Goal: Task Accomplishment & Management: Use online tool/utility

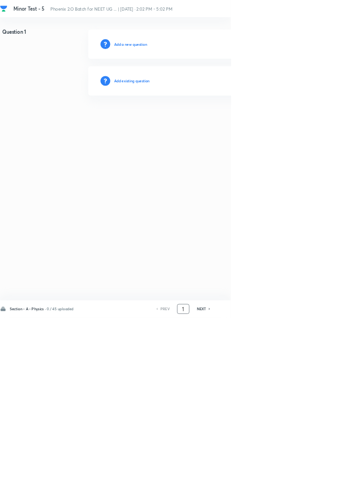
click at [282, 474] on input "1" at bounding box center [277, 466] width 18 height 16
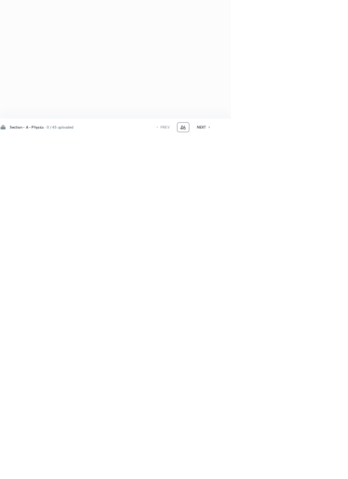
type input "46"
checkbox input "true"
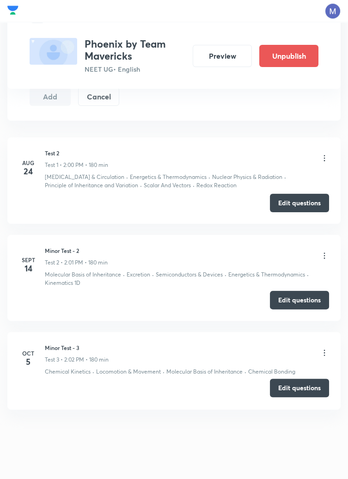
click at [296, 392] on button "Edit questions" at bounding box center [299, 388] width 59 height 18
click at [306, 387] on button "Edit questions" at bounding box center [299, 388] width 59 height 18
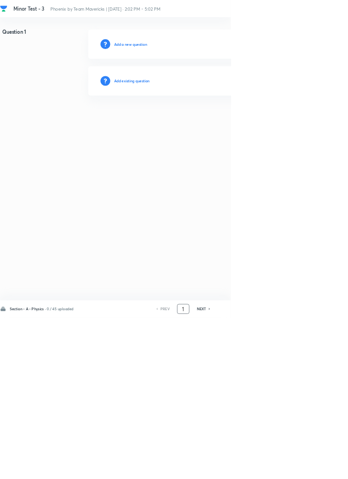
click at [277, 474] on input "1" at bounding box center [277, 466] width 18 height 16
click at [285, 474] on input "46" at bounding box center [280, 466] width 18 height 16
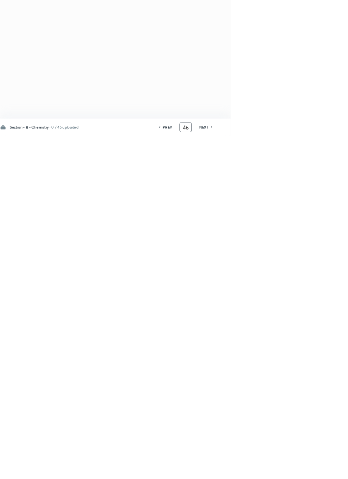
type input "4"
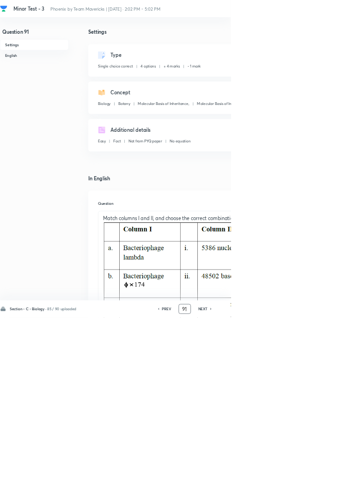
click at [282, 474] on input "91" at bounding box center [279, 466] width 18 height 16
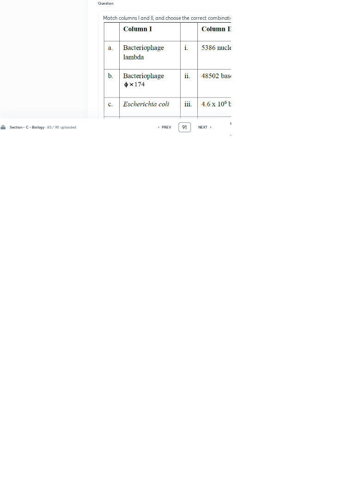
scroll to position [211, 0]
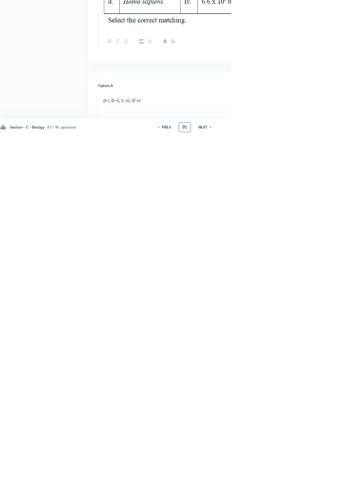
type input "9"
type input "46"
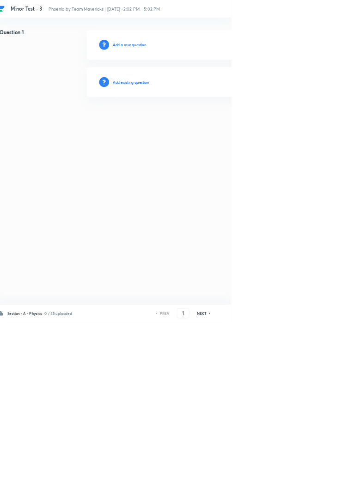
click at [348, 189] on html "Minor Test - 3 Phoenix by Team Mavericks | [DATE] · 2:02 PM - 5:02 PM 3 Resume …" at bounding box center [174, 94] width 348 height 189
click at [281, 474] on input "1" at bounding box center [277, 466] width 18 height 16
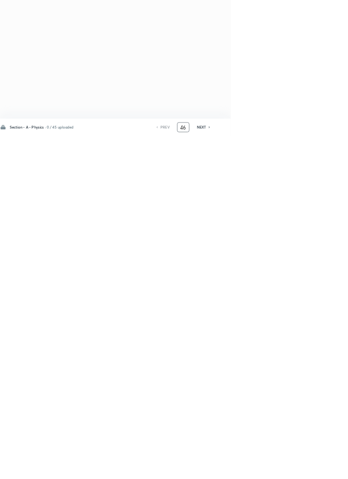
type input "46"
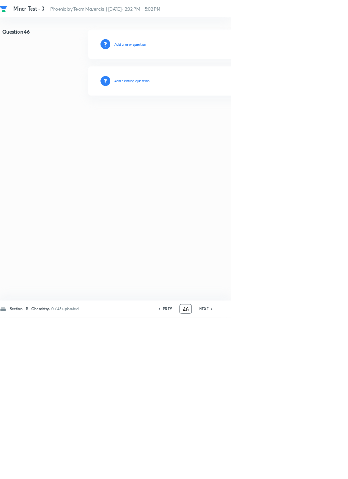
click at [225, 122] on h6 "Add existing question" at bounding box center [199, 122] width 54 height 8
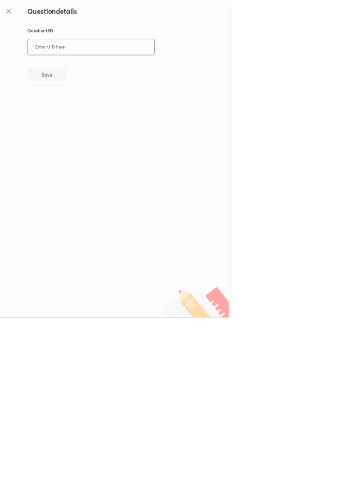
click at [139, 70] on input "text" at bounding box center [137, 71] width 191 height 23
type input "K7QDS"
click at [91, 118] on button "Save" at bounding box center [71, 112] width 59 height 18
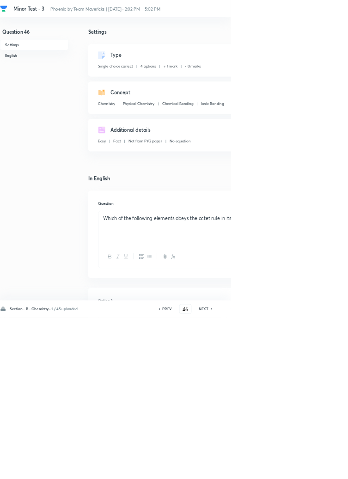
click at [320, 468] on icon at bounding box center [319, 466] width 3 height 5
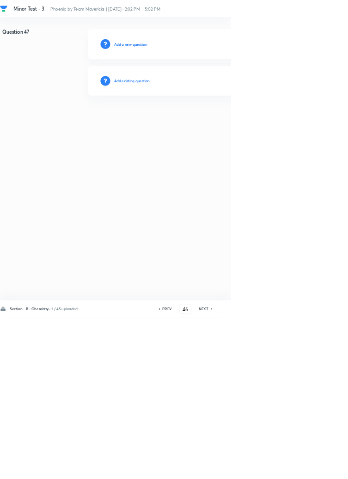
type input "47"
click at [213, 120] on h6 "Add existing question" at bounding box center [199, 122] width 54 height 8
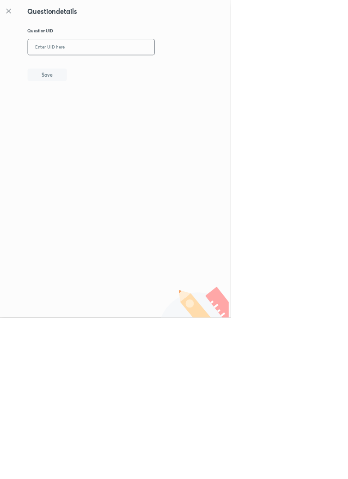
click at [123, 69] on input "text" at bounding box center [137, 71] width 191 height 23
type input "CE7BX"
click at [90, 109] on button "Save" at bounding box center [71, 112] width 59 height 18
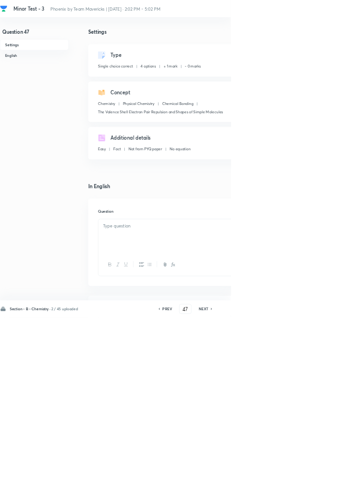
checkbox input "true"
click at [320, 468] on icon at bounding box center [319, 466] width 3 height 5
type input "48"
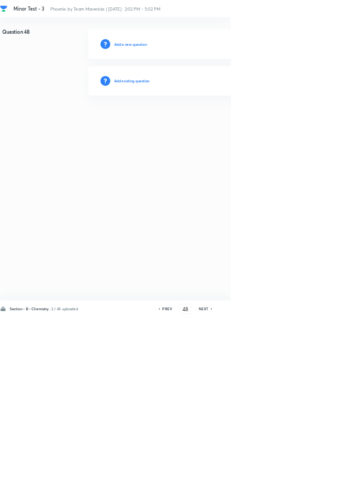
click at [217, 119] on h6 "Add existing question" at bounding box center [199, 122] width 54 height 8
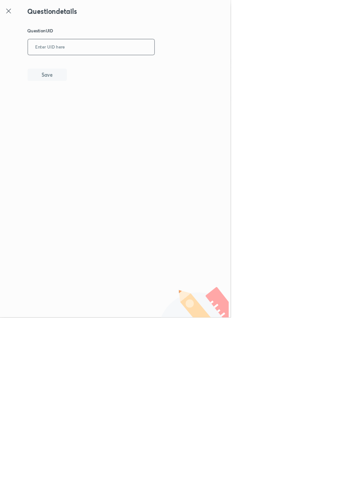
click at [133, 67] on input "text" at bounding box center [137, 71] width 191 height 23
type input "61PW3"
click at [100, 115] on button "Save" at bounding box center [71, 112] width 59 height 18
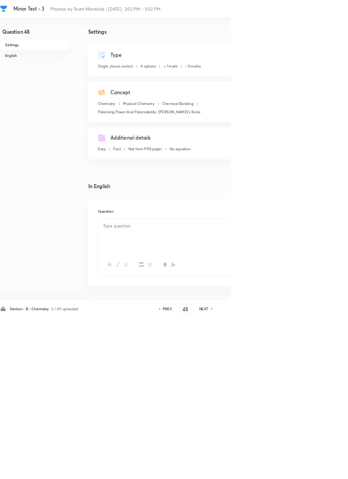
checkbox input "true"
click at [320, 468] on icon at bounding box center [320, 466] width 3 height 5
type input "49"
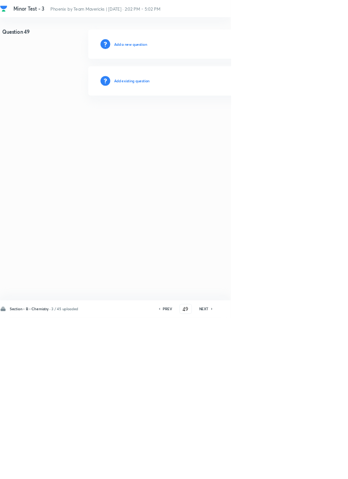
click at [211, 121] on h6 "Add existing question" at bounding box center [199, 122] width 54 height 8
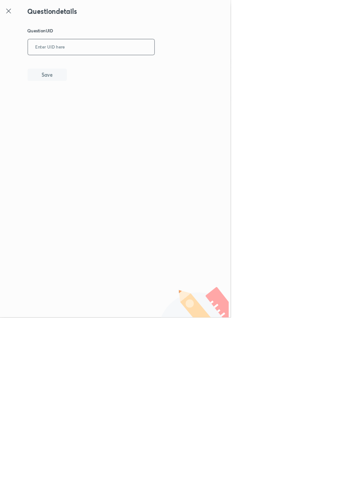
click at [132, 67] on input "text" at bounding box center [137, 71] width 191 height 23
type input "8DUR1"
click at [93, 111] on button "Save" at bounding box center [71, 112] width 59 height 18
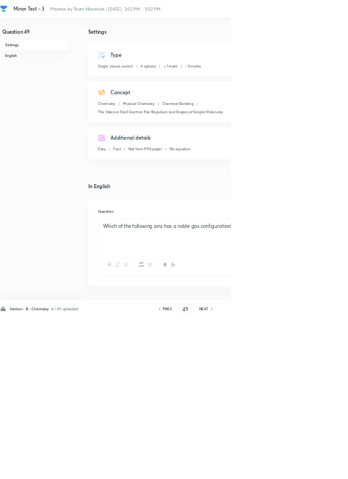
click at [320, 468] on icon at bounding box center [320, 466] width 2 height 3
type input "50"
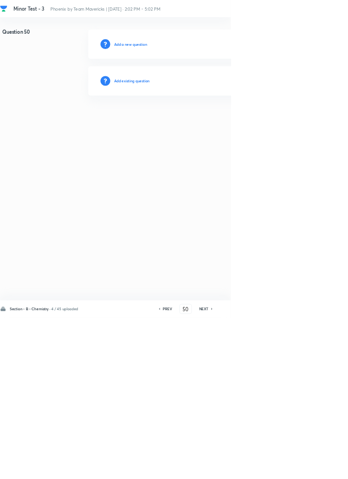
click at [201, 119] on h6 "Add existing question" at bounding box center [199, 122] width 54 height 8
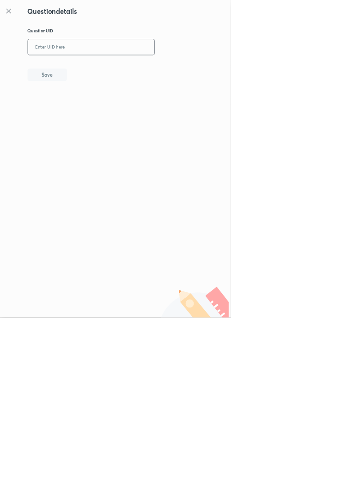
click at [123, 69] on input "text" at bounding box center [137, 71] width 191 height 23
type input "ZS6CI"
click at [94, 114] on button "Save" at bounding box center [71, 112] width 59 height 18
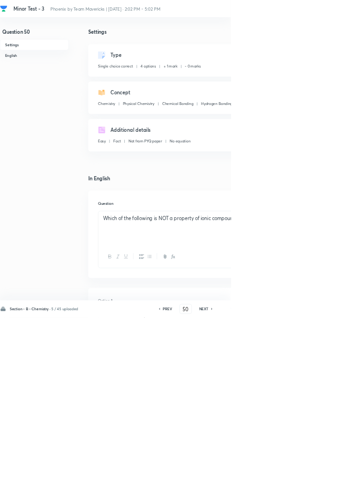
click at [310, 470] on h6 "NEXT" at bounding box center [308, 466] width 14 height 8
type input "51"
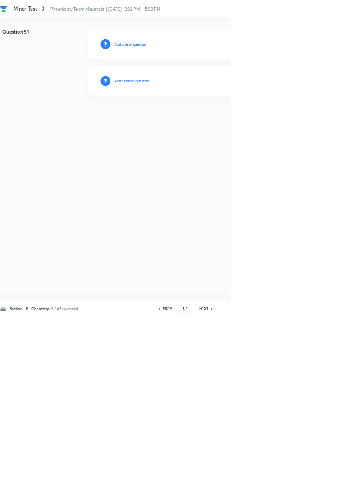
click at [222, 123] on h6 "Add existing question" at bounding box center [199, 122] width 54 height 8
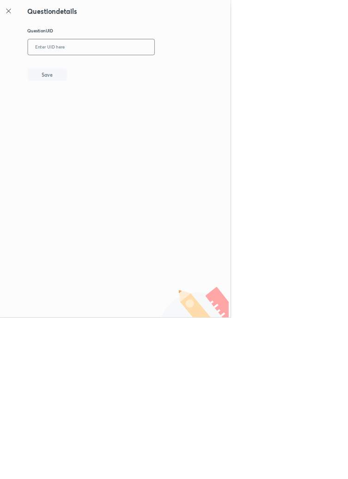
click at [124, 69] on input "text" at bounding box center [137, 71] width 191 height 23
type input "SX7LG"
click at [92, 105] on button "Save" at bounding box center [71, 112] width 59 height 18
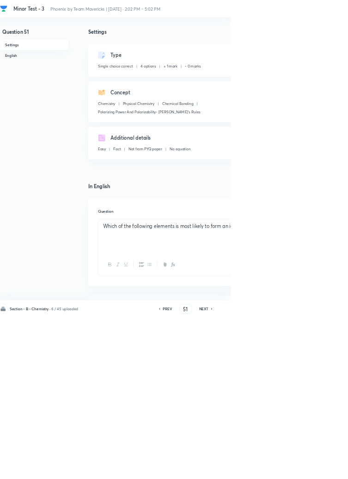
click at [320, 468] on icon at bounding box center [320, 466] width 3 height 5
type input "52"
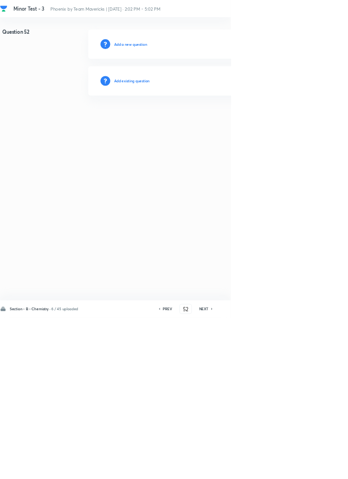
click at [218, 120] on h6 "Add existing question" at bounding box center [199, 122] width 54 height 8
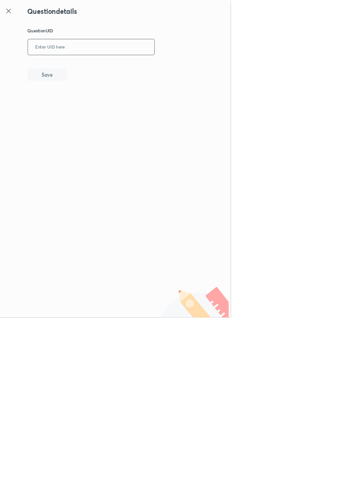
click at [118, 68] on input "text" at bounding box center [137, 71] width 191 height 23
type input "6KN7L"
click at [89, 113] on button "Save" at bounding box center [71, 112] width 59 height 18
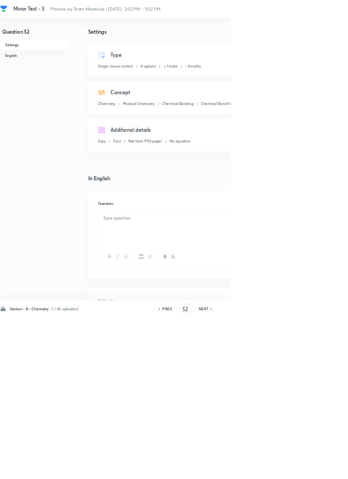
checkbox input "true"
click at [320, 468] on icon at bounding box center [319, 466] width 3 height 5
type input "53"
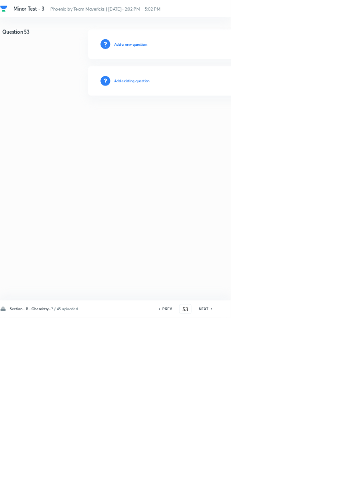
click at [200, 122] on h6 "Add existing question" at bounding box center [199, 122] width 54 height 8
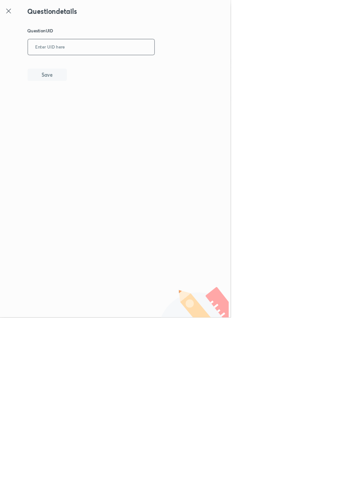
click at [125, 68] on input "text" at bounding box center [137, 71] width 191 height 23
type input "DBPIW"
click at [95, 118] on button "Save" at bounding box center [71, 112] width 59 height 18
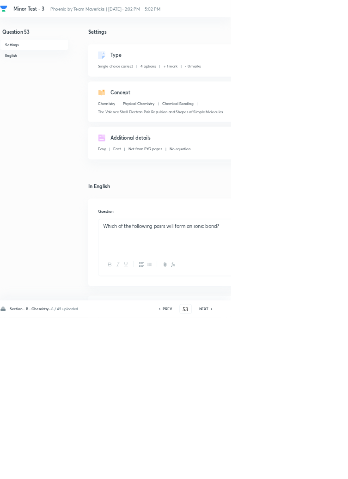
click at [320, 468] on icon at bounding box center [320, 466] width 2 height 3
type input "54"
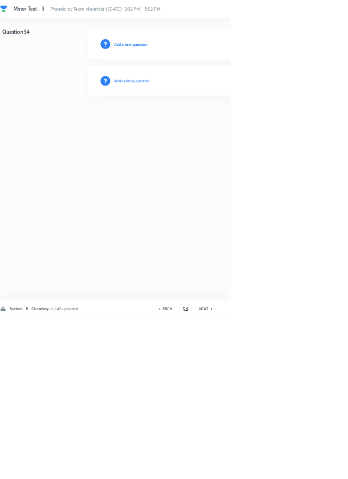
click at [210, 123] on h6 "Add existing question" at bounding box center [199, 122] width 54 height 8
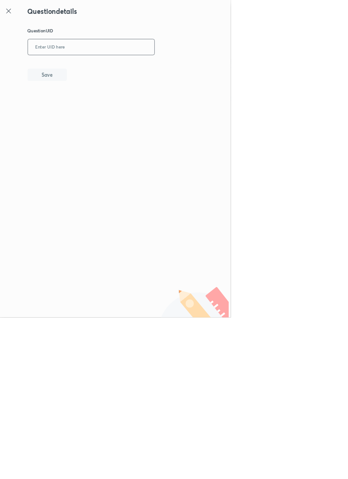
click at [123, 69] on input "text" at bounding box center [137, 71] width 191 height 23
type input "Y9SP9"
click at [101, 109] on button "Save" at bounding box center [71, 112] width 59 height 18
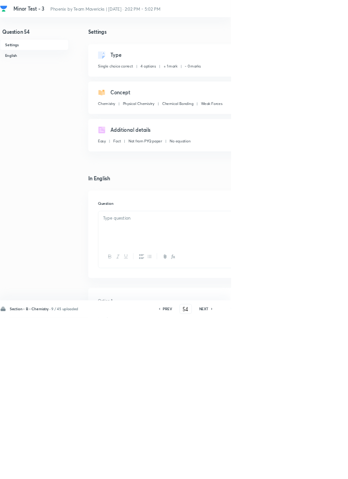
checkbox input "true"
click at [310, 470] on h6 "NEXT" at bounding box center [308, 466] width 14 height 8
type input "55"
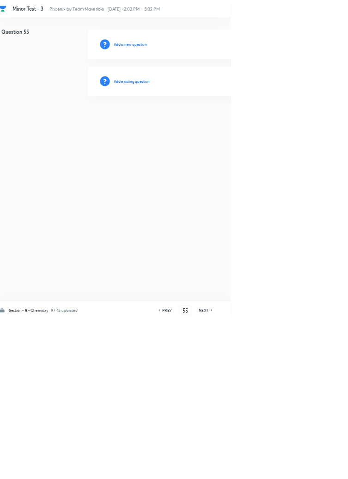
click at [207, 120] on h6 "Add existing question" at bounding box center [199, 122] width 54 height 8
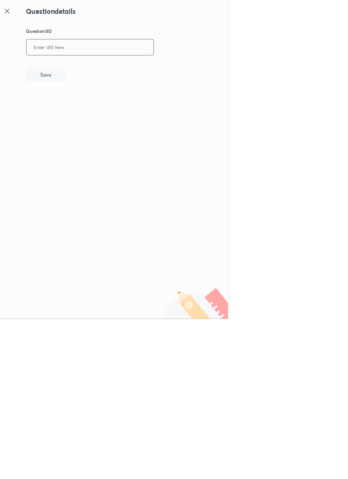
click at [133, 69] on input "text" at bounding box center [137, 71] width 191 height 23
type input "359LY"
click at [92, 110] on button "Save" at bounding box center [71, 112] width 59 height 18
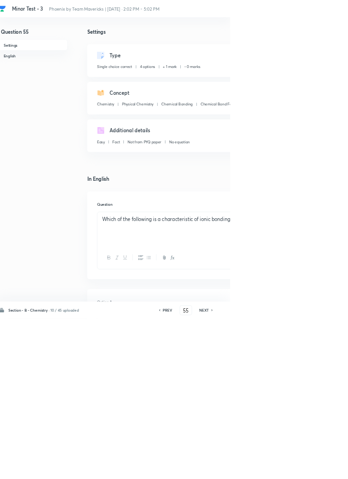
click at [322, 468] on icon at bounding box center [321, 466] width 2 height 3
type input "56"
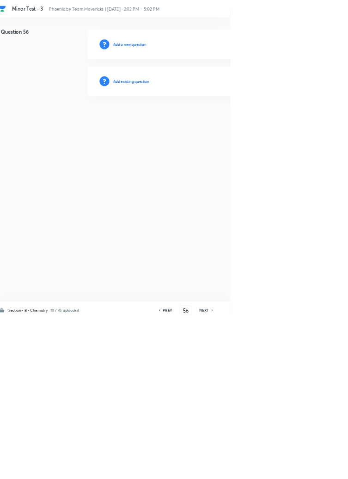
click at [191, 121] on h6 "Add existing question" at bounding box center [199, 122] width 54 height 8
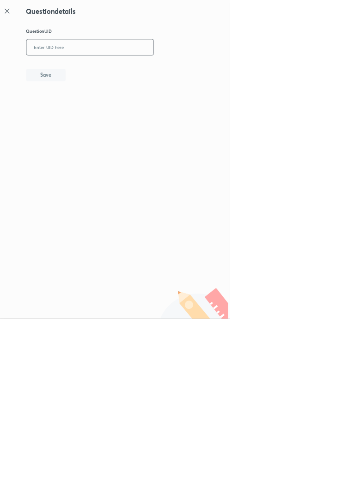
click at [119, 70] on input "text" at bounding box center [137, 71] width 191 height 23
type input "PASWZ"
click at [93, 107] on button "Save" at bounding box center [71, 112] width 59 height 18
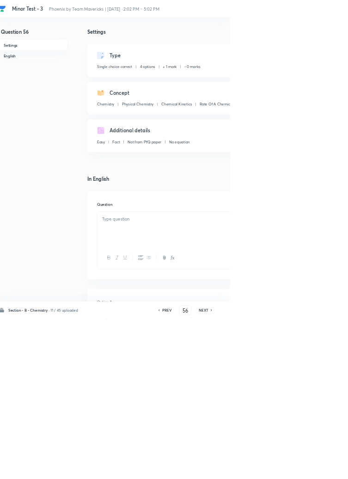
checkbox input "true"
click at [313, 470] on h6 "NEXT" at bounding box center [308, 466] width 14 height 8
type input "57"
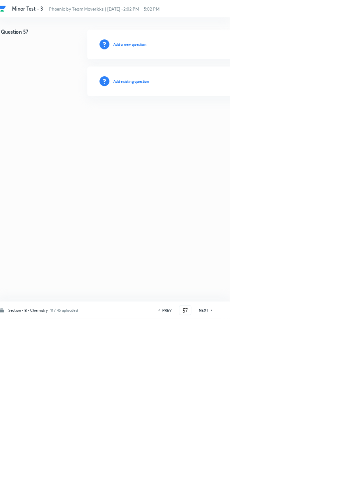
click at [222, 123] on h6 "Add existing question" at bounding box center [199, 122] width 54 height 8
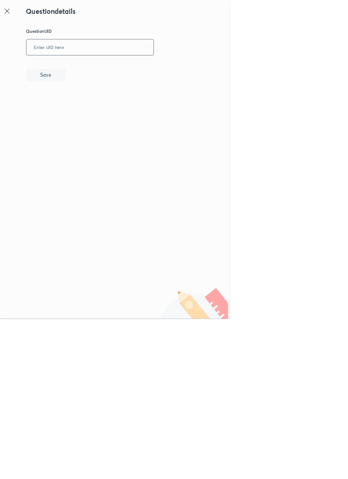
click at [115, 68] on input "text" at bounding box center [137, 71] width 191 height 23
type input "7MM99"
click at [95, 112] on button "Save" at bounding box center [71, 112] width 59 height 18
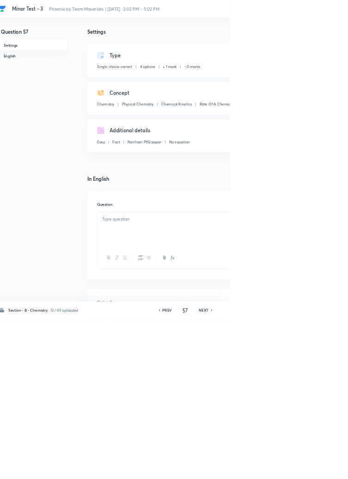
checkbox input "true"
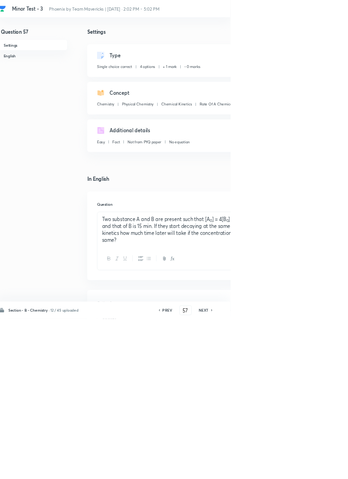
click at [310, 470] on h6 "NEXT" at bounding box center [309, 466] width 14 height 8
type input "58"
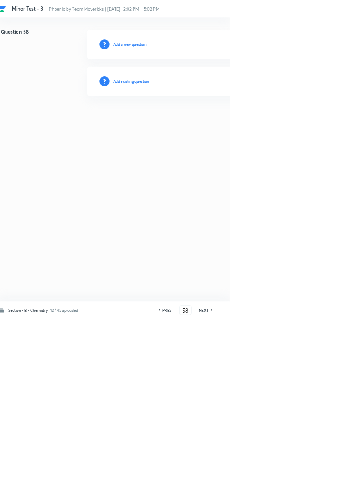
click at [207, 118] on h6 "Add existing question" at bounding box center [199, 122] width 54 height 8
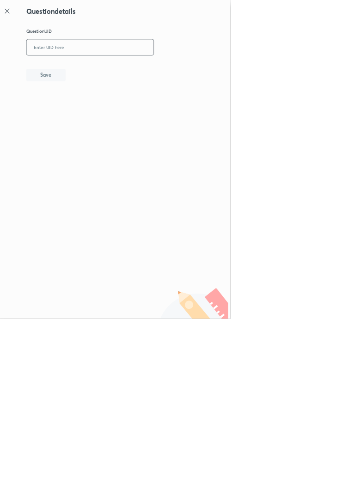
click at [109, 68] on input "text" at bounding box center [137, 71] width 191 height 23
type input "6AC8B"
click at [95, 117] on button "Save" at bounding box center [71, 112] width 59 height 18
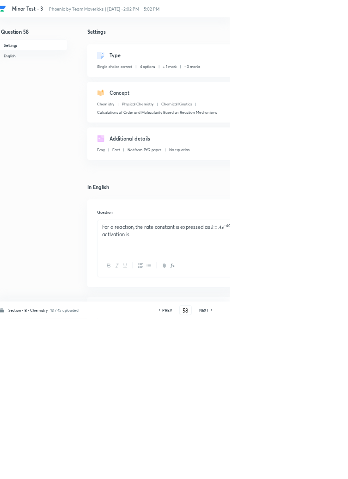
click at [311, 470] on h6 "NEXT" at bounding box center [309, 466] width 14 height 8
type input "59"
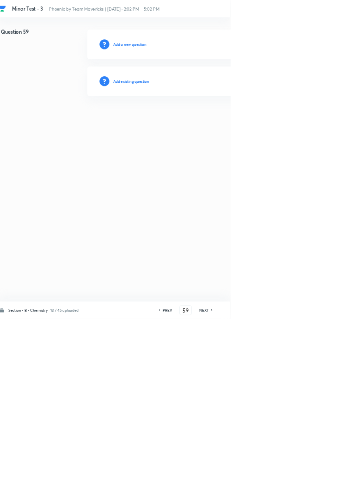
click at [221, 120] on h6 "Add existing question" at bounding box center [199, 122] width 54 height 8
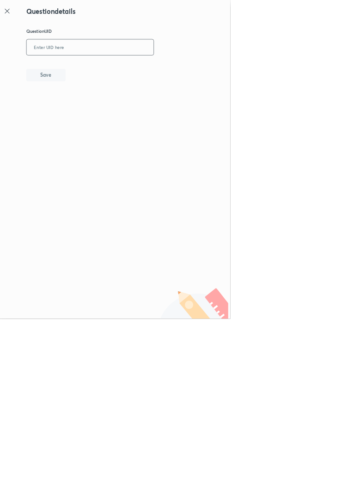
click at [117, 70] on input "text" at bounding box center [137, 71] width 191 height 23
type input "DR1GK"
click at [94, 119] on button "Save" at bounding box center [71, 112] width 59 height 18
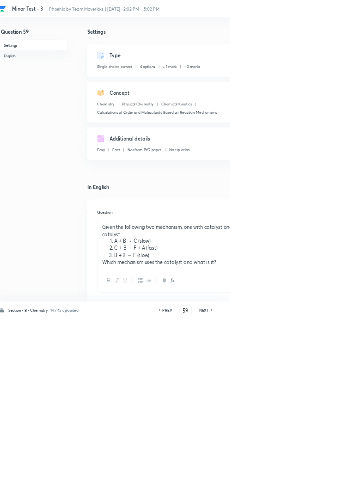
click at [243, 468] on icon at bounding box center [241, 466] width 3 height 5
type input "58"
checkbox input "false"
checkbox input "true"
click at [252, 470] on h6 "PREV" at bounding box center [253, 466] width 14 height 8
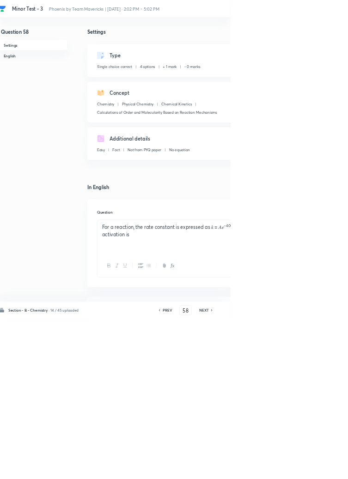
type input "57"
checkbox input "false"
checkbox input "true"
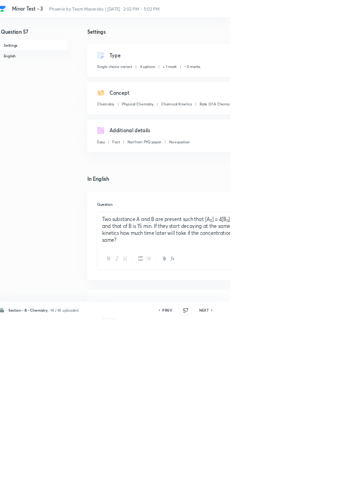
click at [321, 468] on icon at bounding box center [321, 466] width 2 height 3
type input "58"
checkbox input "false"
checkbox input "true"
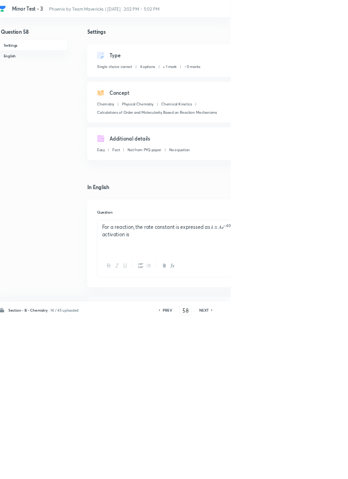
click at [312, 470] on h6 "NEXT" at bounding box center [309, 466] width 14 height 8
type input "59"
checkbox input "false"
checkbox input "true"
click at [321, 468] on icon at bounding box center [321, 466] width 3 height 5
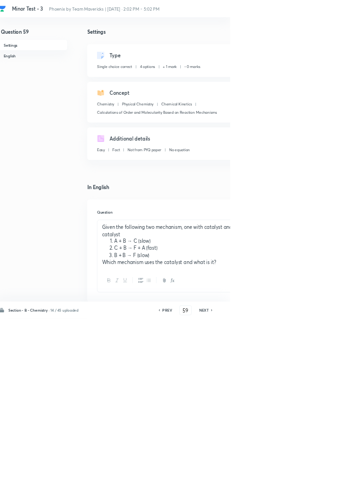
type input "60"
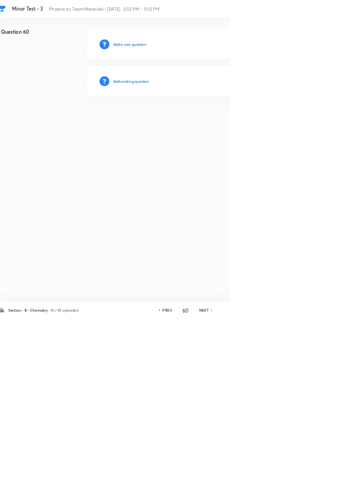
click at [209, 120] on h6 "Add existing question" at bounding box center [199, 122] width 54 height 8
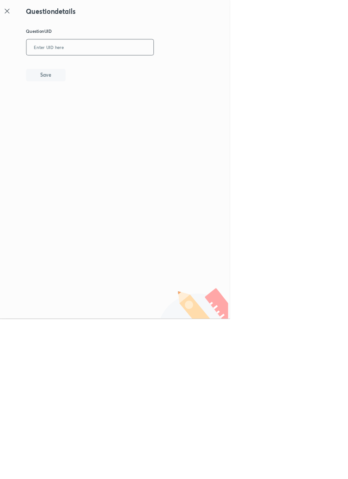
click at [111, 68] on input "text" at bounding box center [137, 71] width 191 height 23
type input "2SF8B"
click at [91, 111] on button "Save" at bounding box center [71, 112] width 59 height 18
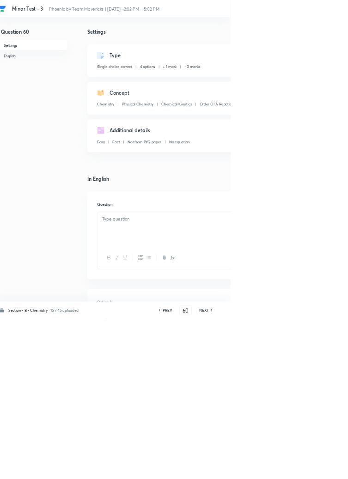
checkbox input "true"
click at [321, 468] on icon at bounding box center [321, 466] width 3 height 5
type input "61"
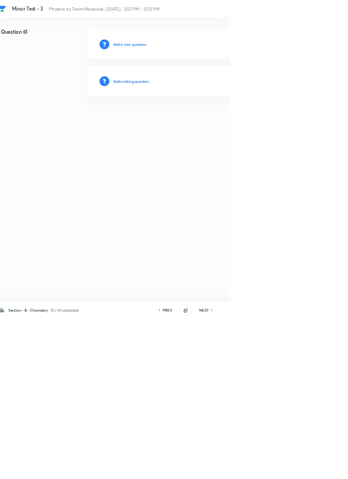
click at [211, 119] on h6 "Add existing question" at bounding box center [199, 122] width 54 height 8
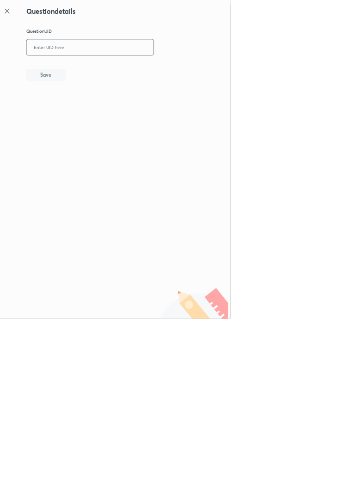
click at [122, 67] on input "text" at bounding box center [137, 71] width 191 height 23
click at [16, 16] on icon at bounding box center [12, 16] width 11 height 11
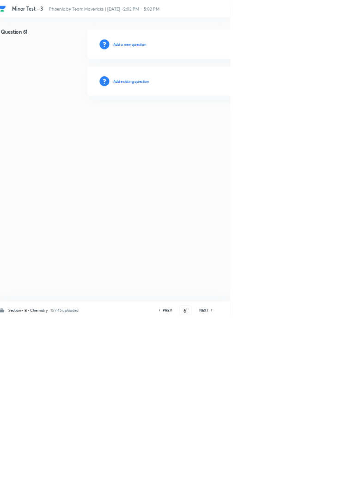
click at [221, 122] on h6 "Add existing question" at bounding box center [199, 122] width 54 height 8
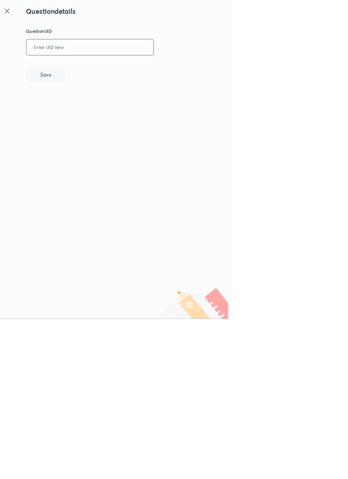
click at [136, 63] on input "text" at bounding box center [137, 71] width 191 height 23
type input "KPCOC"
click at [98, 112] on button "Save" at bounding box center [71, 112] width 59 height 18
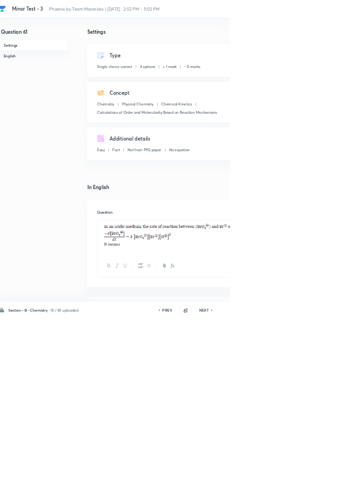
click at [321, 468] on icon at bounding box center [321, 466] width 3 height 5
type input "62"
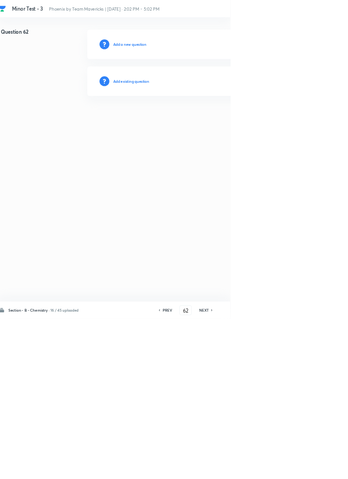
click at [212, 120] on h6 "Add existing question" at bounding box center [199, 122] width 54 height 8
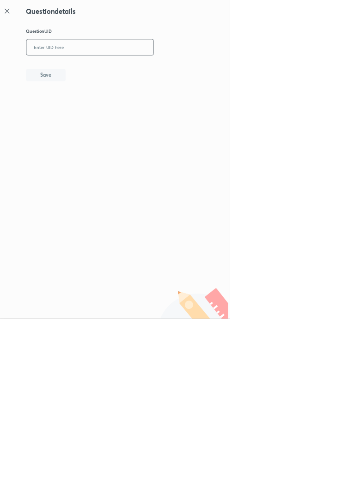
click at [113, 69] on input "text" at bounding box center [137, 71] width 191 height 23
type input "IIQ6V"
click at [101, 118] on button "Save" at bounding box center [71, 112] width 59 height 18
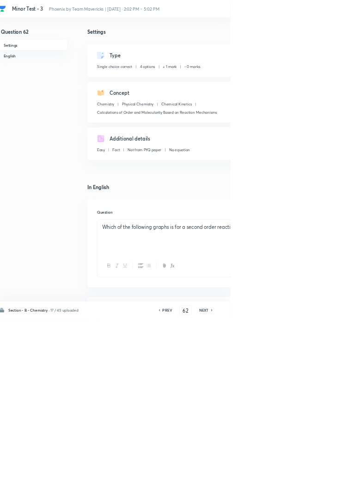
click at [321, 468] on icon at bounding box center [321, 466] width 3 height 5
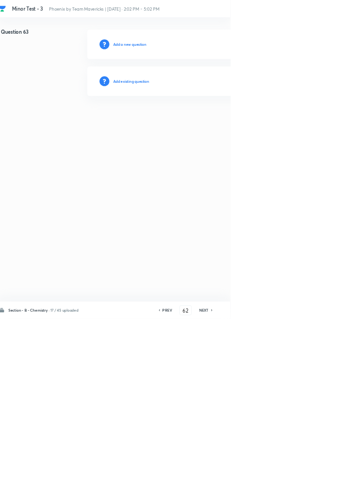
type input "63"
click at [213, 120] on h6 "Add existing question" at bounding box center [199, 122] width 54 height 8
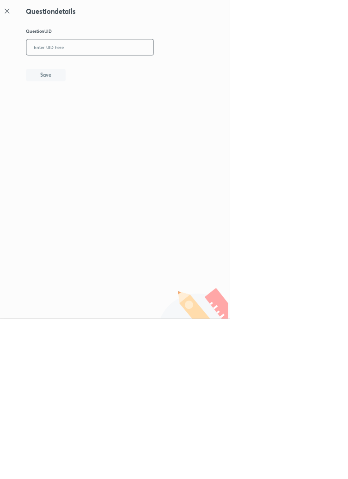
click at [134, 70] on input "text" at bounding box center [137, 71] width 191 height 23
type input "BPN7C"
click at [99, 111] on button "Save" at bounding box center [71, 112] width 59 height 18
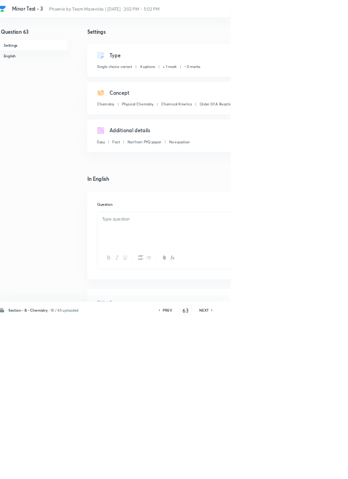
checkbox input "true"
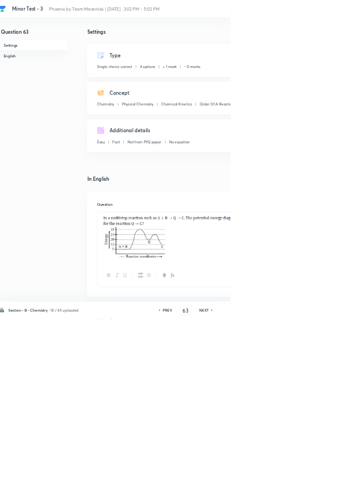
click at [313, 470] on h6 "NEXT" at bounding box center [309, 466] width 14 height 8
type input "64"
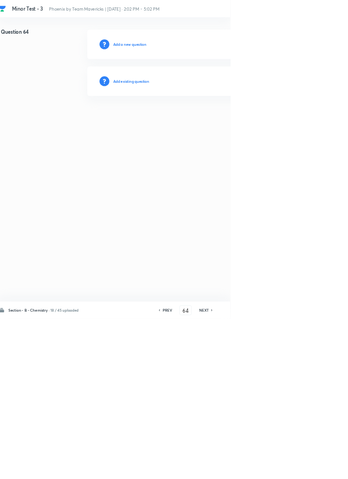
click at [216, 123] on h6 "Add existing question" at bounding box center [199, 122] width 54 height 8
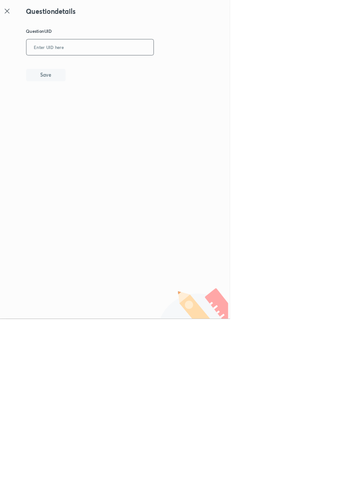
click at [122, 69] on input "text" at bounding box center [137, 71] width 191 height 23
type input "73TVC"
click at [95, 112] on button "Save" at bounding box center [71, 112] width 59 height 18
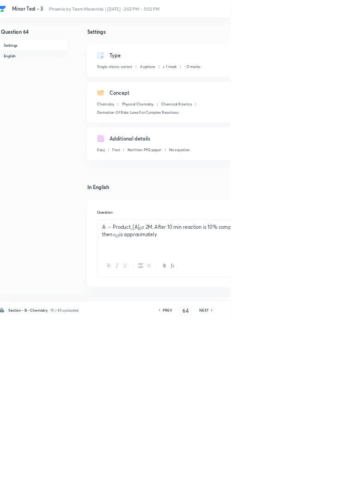
click at [321, 468] on icon at bounding box center [321, 466] width 3 height 5
type input "65"
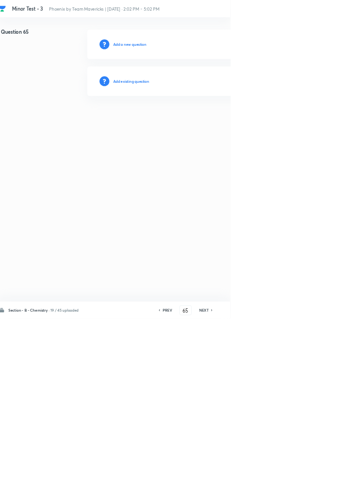
click at [216, 121] on h6 "Add existing question" at bounding box center [199, 122] width 54 height 8
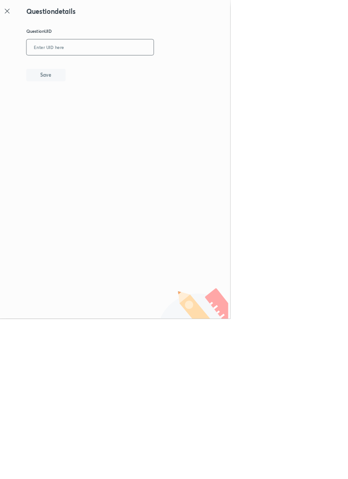
click at [117, 69] on input "text" at bounding box center [137, 71] width 191 height 23
type input "N9A9M"
click at [94, 112] on button "Save" at bounding box center [71, 112] width 59 height 18
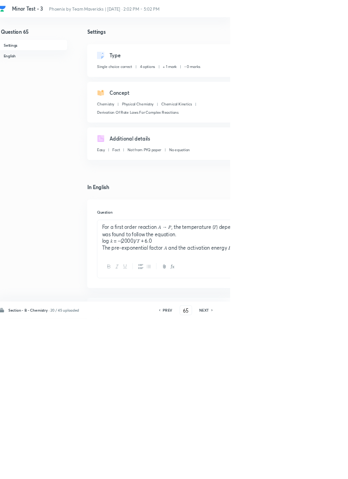
click at [314, 470] on h6 "NEXT" at bounding box center [309, 466] width 14 height 8
type input "66"
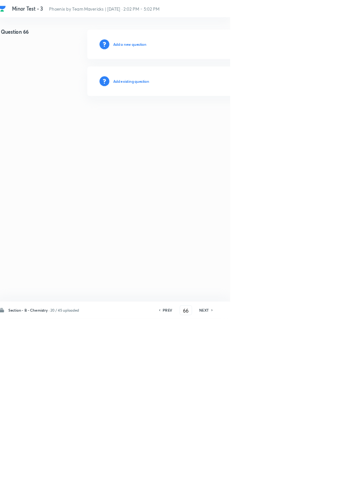
click at [199, 120] on h6 "Add existing question" at bounding box center [199, 122] width 54 height 8
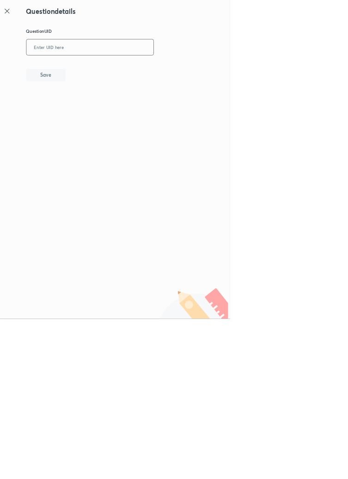
click at [123, 69] on input "text" at bounding box center [137, 71] width 191 height 23
type input "2F1PF"
click at [91, 112] on button "Save" at bounding box center [71, 112] width 59 height 18
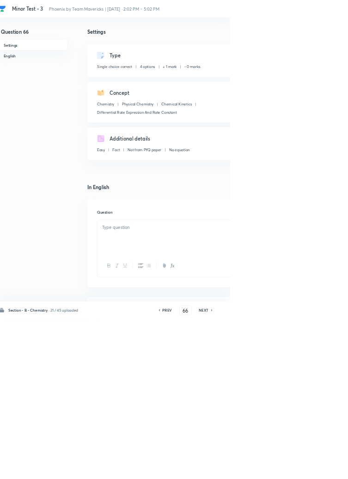
checkbox input "true"
click at [314, 470] on h6 "NEXT" at bounding box center [309, 466] width 14 height 8
type input "67"
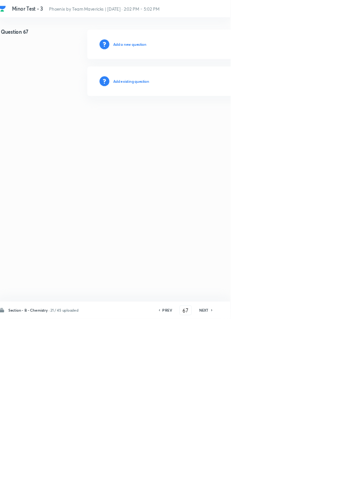
click at [209, 118] on h6 "Add existing question" at bounding box center [199, 122] width 54 height 8
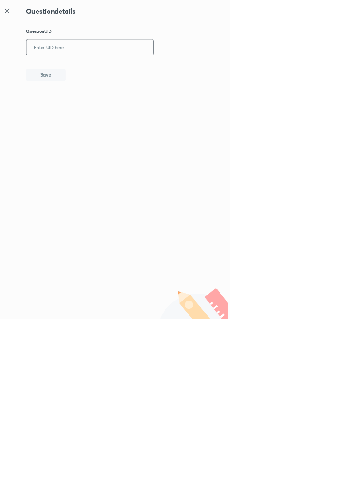
click at [133, 68] on input "text" at bounding box center [137, 71] width 191 height 23
type input "6YHBY"
click at [98, 111] on button "Save" at bounding box center [71, 112] width 59 height 18
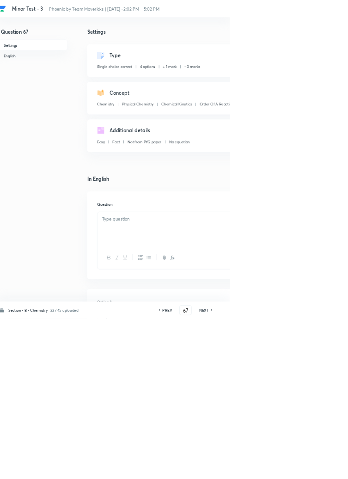
checkbox input "true"
click at [312, 470] on h6 "NEXT" at bounding box center [309, 466] width 14 height 8
type input "68"
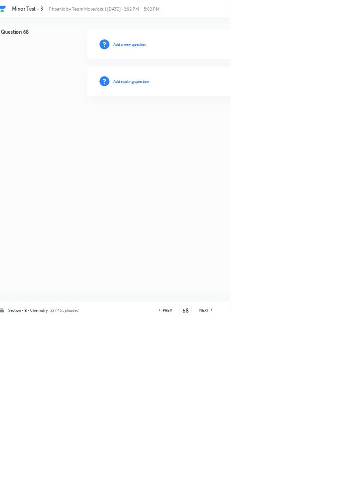
click at [212, 119] on h6 "Add existing question" at bounding box center [199, 122] width 54 height 8
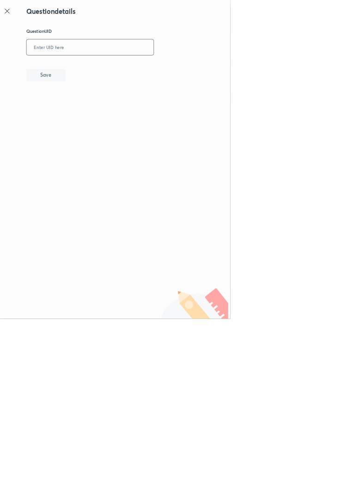
click at [126, 69] on input "text" at bounding box center [137, 71] width 191 height 23
click at [13, 16] on icon at bounding box center [12, 16] width 7 height 7
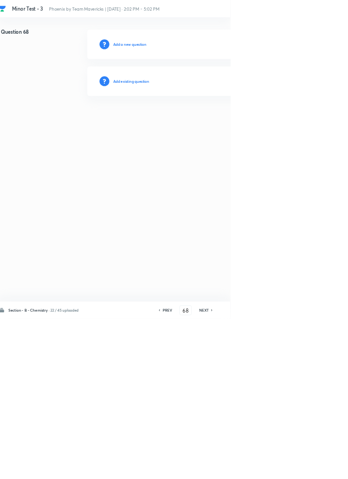
click at [213, 123] on h6 "Add existing question" at bounding box center [199, 122] width 54 height 8
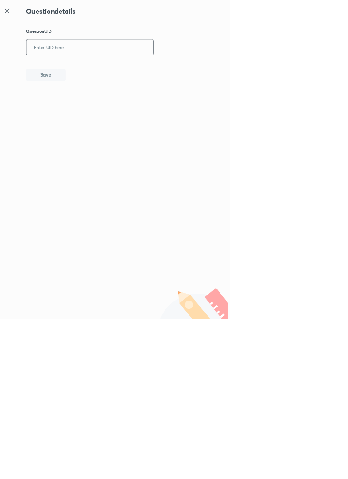
click at [143, 67] on input "text" at bounding box center [137, 71] width 191 height 23
type input "791AV"
click at [100, 105] on button "Save" at bounding box center [71, 112] width 59 height 18
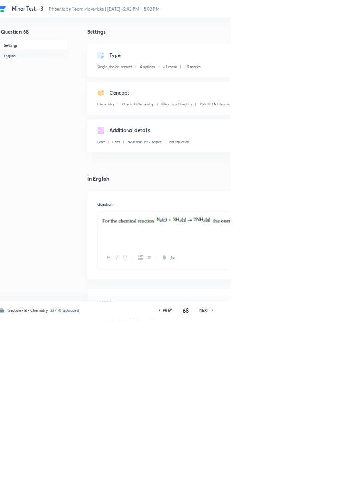
click at [321, 468] on icon at bounding box center [321, 466] width 3 height 5
type input "69"
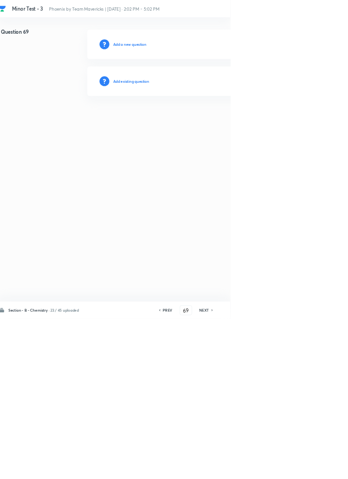
click at [210, 120] on h6 "Add existing question" at bounding box center [199, 122] width 54 height 8
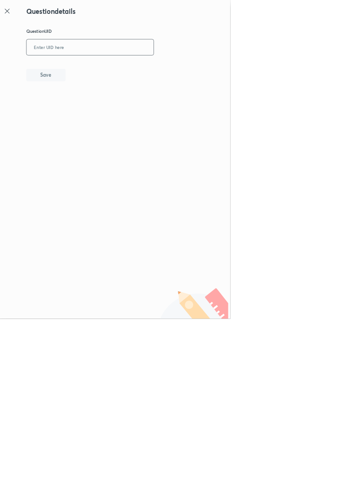
click at [118, 70] on input "text" at bounding box center [137, 71] width 191 height 23
type input "CWGR6"
click at [101, 107] on button "Save" at bounding box center [71, 112] width 59 height 18
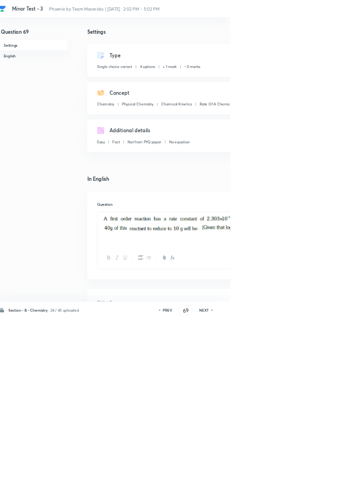
click at [322, 468] on icon at bounding box center [321, 466] width 3 height 5
type input "70"
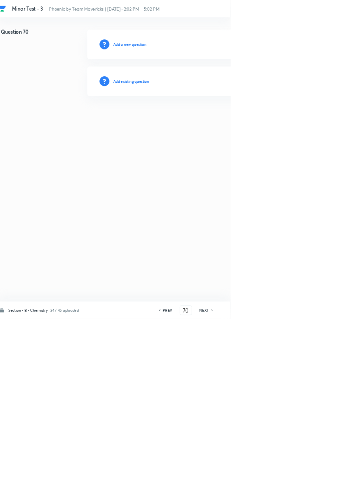
click at [204, 118] on h6 "Add existing question" at bounding box center [199, 122] width 54 height 8
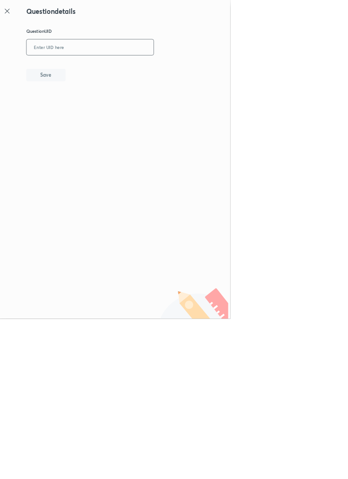
click at [122, 70] on input "text" at bounding box center [137, 71] width 191 height 23
type input "OXPOI"
click at [100, 113] on button "Save" at bounding box center [71, 112] width 59 height 18
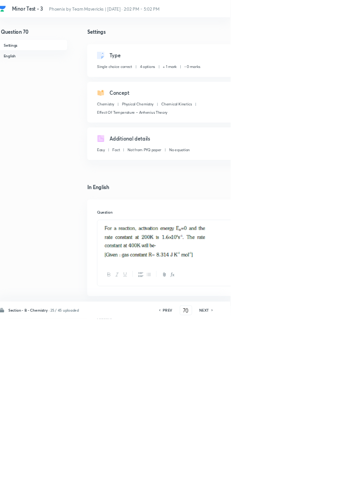
click at [314, 470] on h6 "NEXT" at bounding box center [309, 466] width 14 height 8
type input "71"
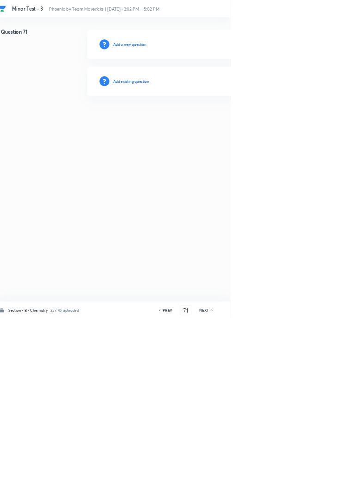
click at [213, 119] on h6 "Add existing question" at bounding box center [199, 122] width 54 height 8
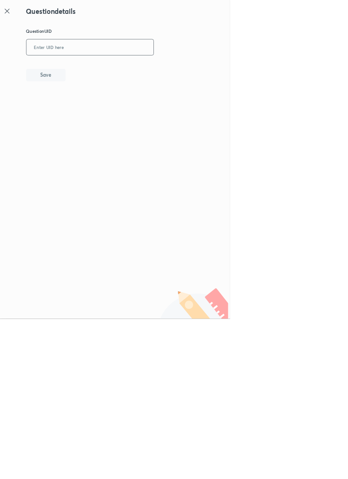
click at [124, 68] on input "text" at bounding box center [137, 71] width 191 height 23
type input "E2FT2"
click at [93, 108] on button "Save" at bounding box center [71, 112] width 59 height 18
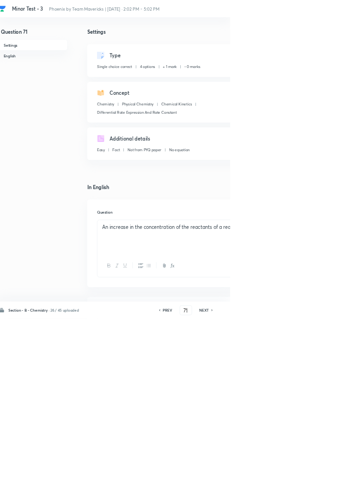
click at [321, 468] on icon at bounding box center [321, 466] width 3 height 5
type input "72"
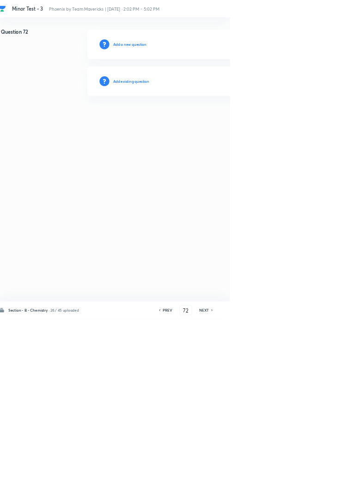
click at [214, 119] on h6 "Add existing question" at bounding box center [199, 122] width 54 height 8
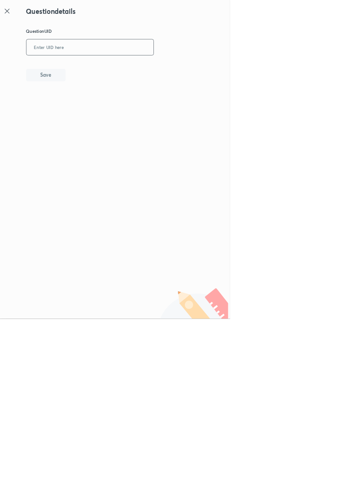
click at [133, 69] on input "text" at bounding box center [137, 71] width 191 height 23
type input "U0WAC"
click at [89, 110] on button "Save" at bounding box center [71, 112] width 59 height 18
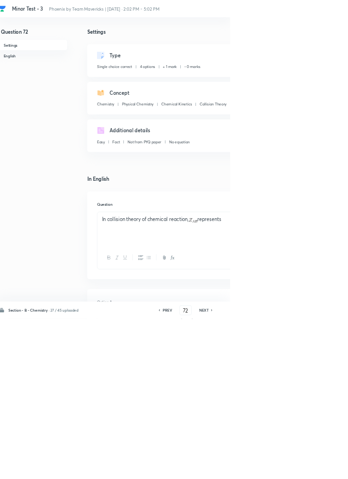
click at [321, 468] on icon at bounding box center [321, 466] width 3 height 5
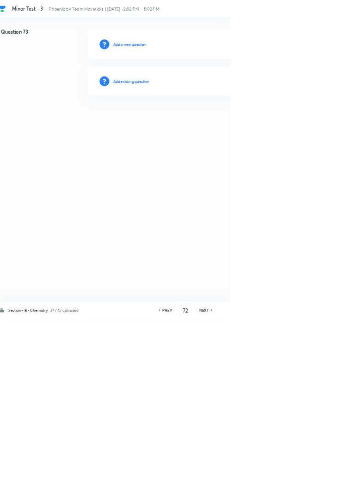
type input "73"
click at [209, 118] on h6 "Add existing question" at bounding box center [199, 122] width 54 height 8
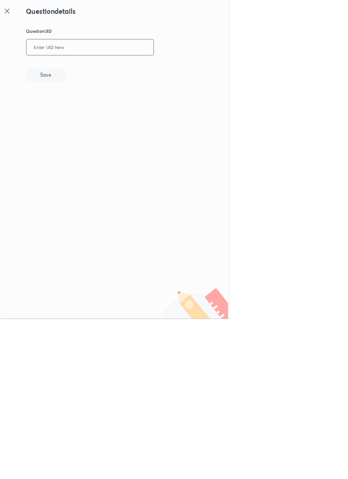
click at [112, 67] on input "text" at bounding box center [137, 71] width 191 height 23
type input "YCX6F"
click at [95, 110] on button "Save" at bounding box center [71, 112] width 59 height 18
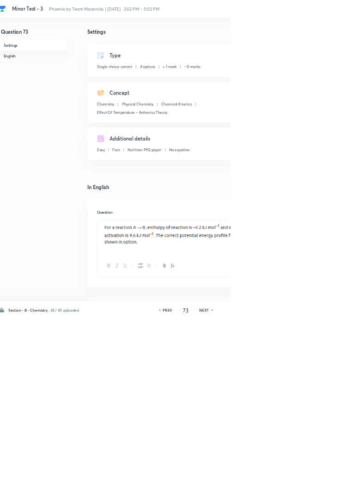
click at [321, 468] on icon at bounding box center [321, 466] width 3 height 5
type input "74"
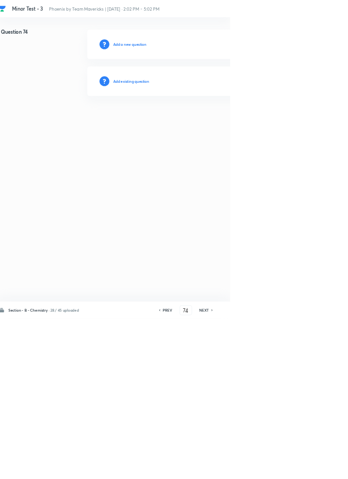
click at [209, 123] on h6 "Add existing question" at bounding box center [199, 122] width 54 height 8
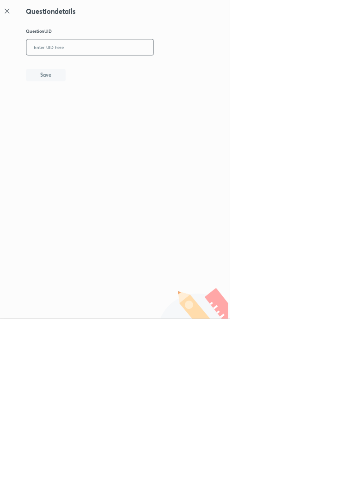
click at [123, 68] on input "text" at bounding box center [137, 71] width 191 height 23
type input "J1CZJ"
click at [88, 110] on button "Save" at bounding box center [71, 112] width 59 height 18
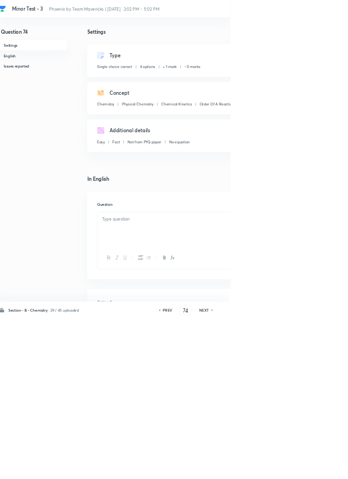
checkbox input "true"
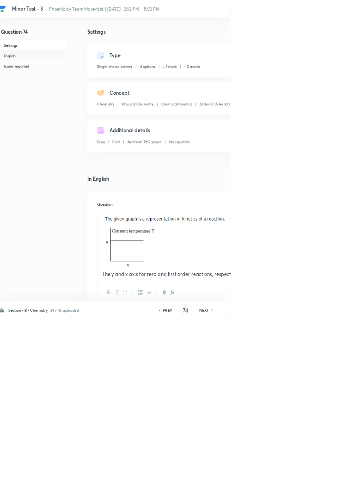
click at [322, 468] on icon at bounding box center [321, 466] width 3 height 5
type input "75"
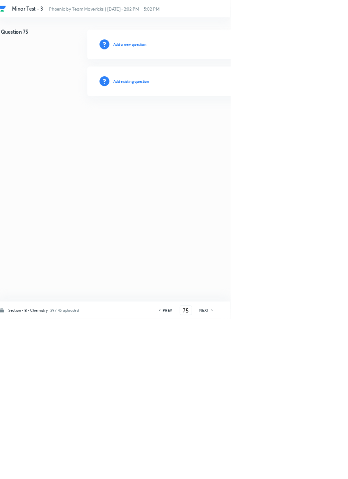
click at [210, 122] on h6 "Add existing question" at bounding box center [199, 122] width 54 height 8
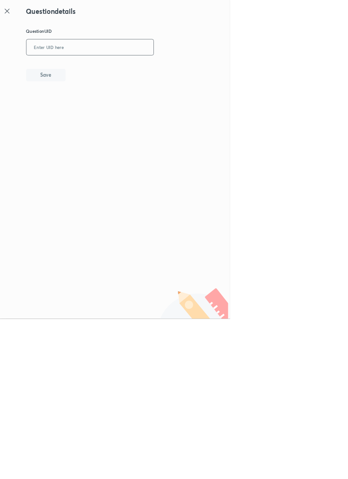
click at [117, 69] on input "text" at bounding box center [137, 71] width 191 height 23
type input "XU5M9"
click at [93, 108] on button "Save" at bounding box center [71, 112] width 59 height 18
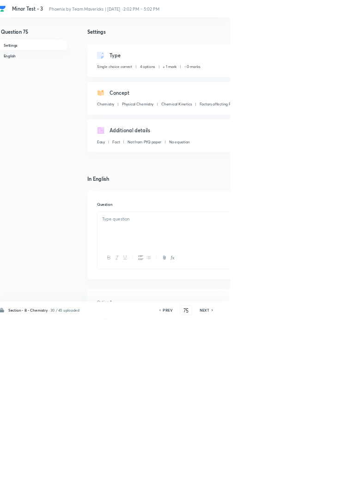
checkbox input "true"
click at [322, 468] on icon at bounding box center [321, 466] width 3 height 5
type input "76"
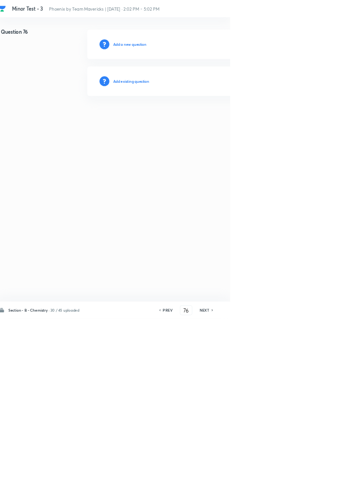
click at [213, 121] on h6 "Add existing question" at bounding box center [199, 122] width 54 height 8
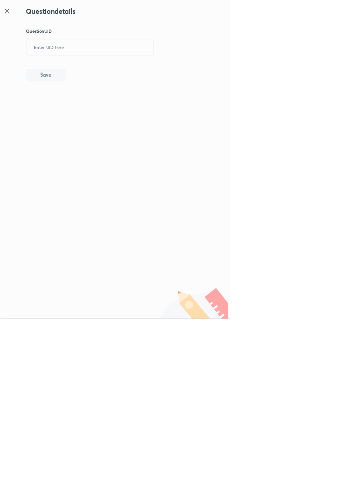
click at [18, 16] on icon at bounding box center [12, 16] width 11 height 11
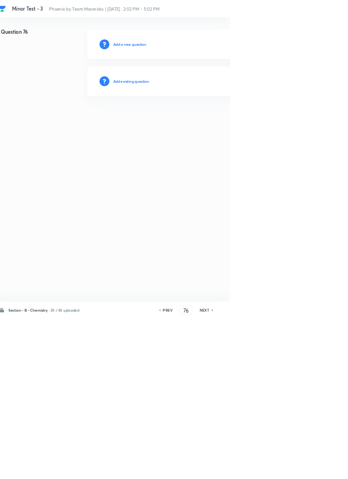
click at [212, 118] on h6 "Add existing question" at bounding box center [199, 122] width 54 height 8
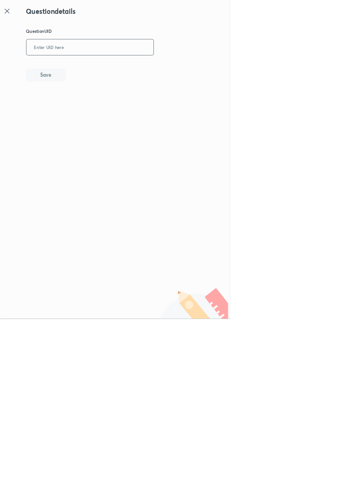
click at [124, 69] on input "text" at bounding box center [137, 71] width 191 height 23
type input "T5B46"
click at [93, 111] on button "Save" at bounding box center [71, 112] width 59 height 18
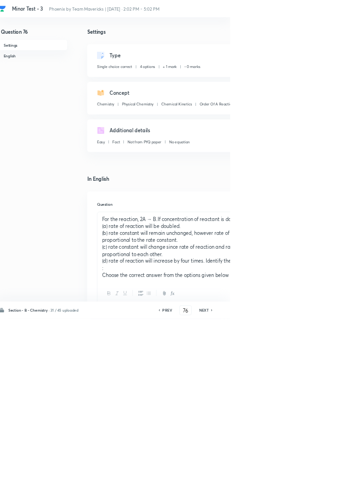
click at [321, 468] on icon at bounding box center [321, 466] width 3 height 5
type input "77"
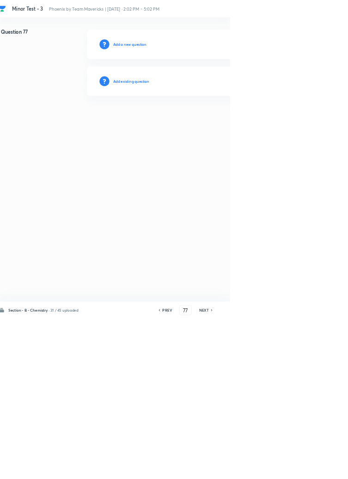
click at [205, 121] on h6 "Add existing question" at bounding box center [199, 122] width 54 height 8
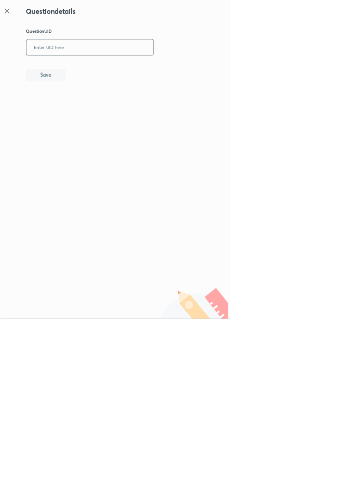
click at [115, 67] on input "text" at bounding box center [137, 71] width 191 height 23
type input "PTXCZ"
click at [89, 111] on button "Save" at bounding box center [71, 112] width 59 height 18
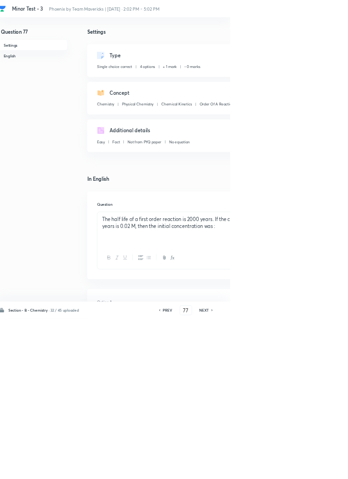
click at [322, 468] on icon at bounding box center [321, 466] width 3 height 5
type input "78"
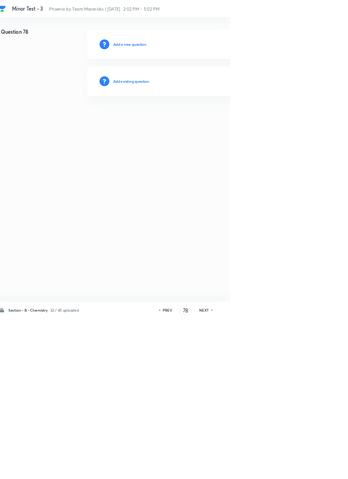
click at [214, 120] on h6 "Add existing question" at bounding box center [199, 122] width 54 height 8
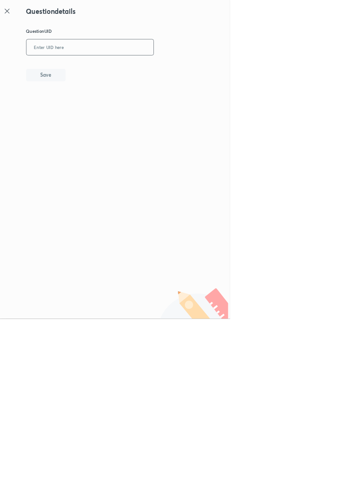
click at [145, 68] on input "text" at bounding box center [137, 71] width 191 height 23
type input "URZRZ"
click at [94, 111] on button "Save" at bounding box center [71, 112] width 59 height 18
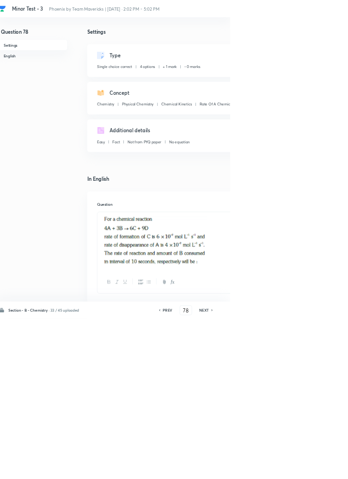
click at [322, 468] on icon at bounding box center [321, 466] width 3 height 5
type input "79"
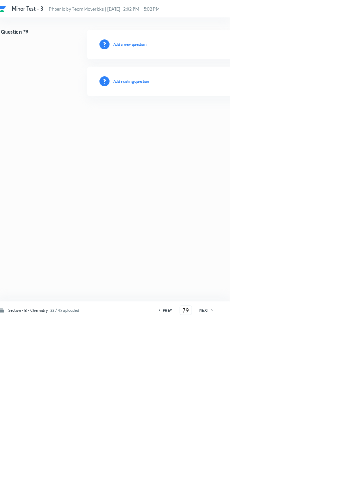
click at [202, 122] on h6 "Add existing question" at bounding box center [199, 122] width 54 height 8
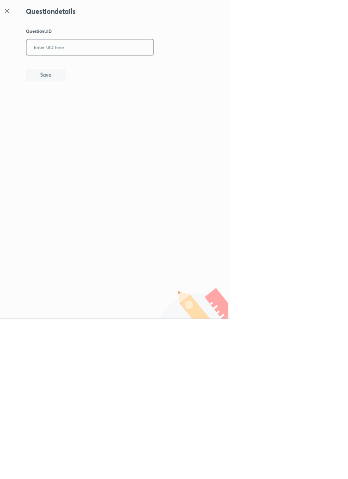
click at [120, 70] on input "text" at bounding box center [137, 71] width 191 height 23
click at [96, 107] on button "Save" at bounding box center [71, 112] width 59 height 18
click at [103, 69] on input "SDEUZ" at bounding box center [137, 71] width 191 height 23
type input "SDEUY"
click at [99, 116] on button "Save" at bounding box center [71, 112] width 59 height 18
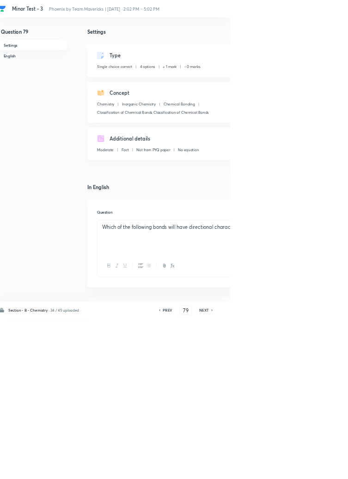
click at [322, 468] on icon at bounding box center [321, 466] width 3 height 5
type input "80"
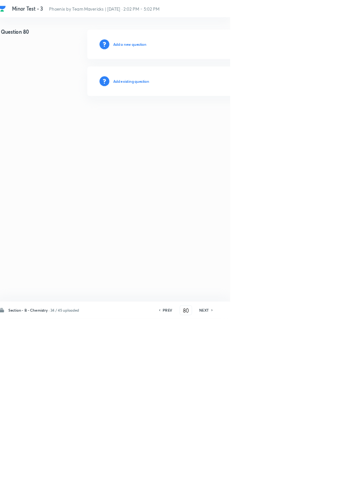
click at [216, 122] on h6 "Add existing question" at bounding box center [199, 122] width 54 height 8
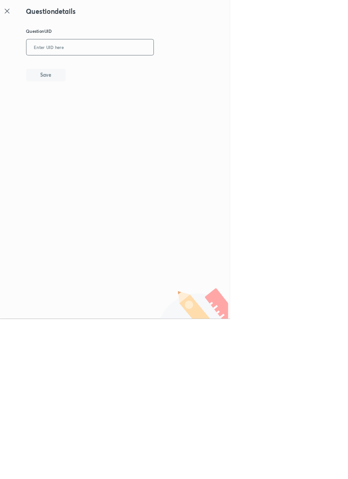
click at [141, 68] on input "text" at bounding box center [137, 71] width 191 height 23
type input "EREO1"
click at [94, 108] on button "Save" at bounding box center [71, 112] width 59 height 18
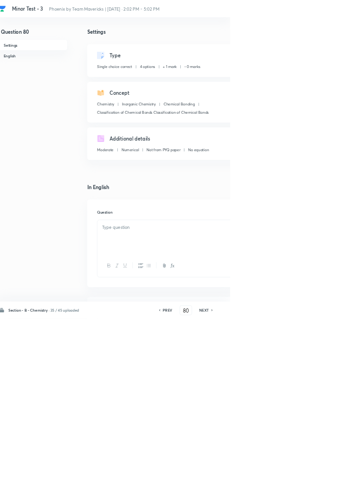
checkbox input "true"
click at [314, 470] on h6 "NEXT" at bounding box center [309, 466] width 14 height 8
type input "81"
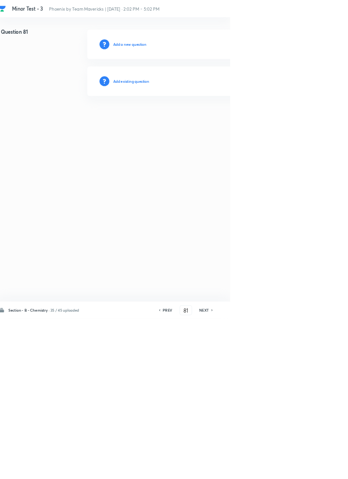
click at [216, 118] on h6 "Add existing question" at bounding box center [199, 122] width 54 height 8
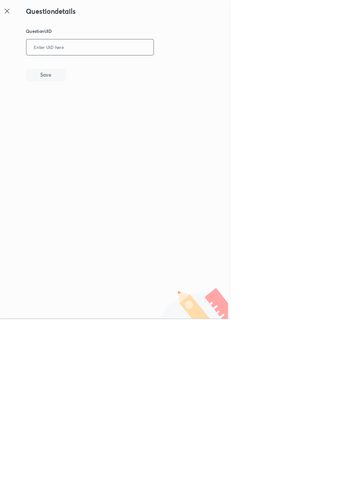
click at [117, 68] on input "text" at bounding box center [137, 71] width 191 height 23
type input "W33C3"
click at [96, 108] on button "Save" at bounding box center [71, 112] width 59 height 18
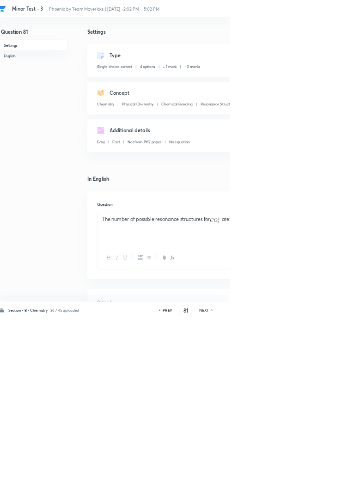
click at [322, 468] on icon at bounding box center [321, 466] width 3 height 5
type input "82"
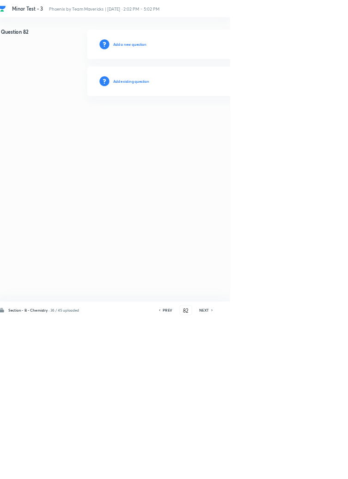
click at [216, 122] on h6 "Add existing question" at bounding box center [199, 122] width 54 height 8
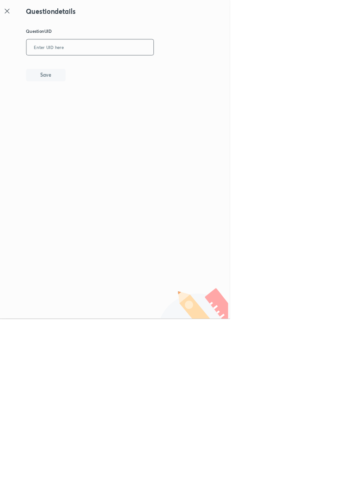
click at [130, 69] on input "text" at bounding box center [137, 71] width 191 height 23
type input "38TNX"
click at [94, 113] on button "Save" at bounding box center [71, 112] width 59 height 18
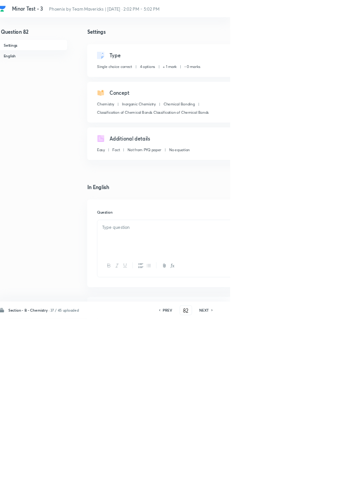
checkbox input "true"
click at [322, 468] on icon at bounding box center [321, 466] width 2 height 3
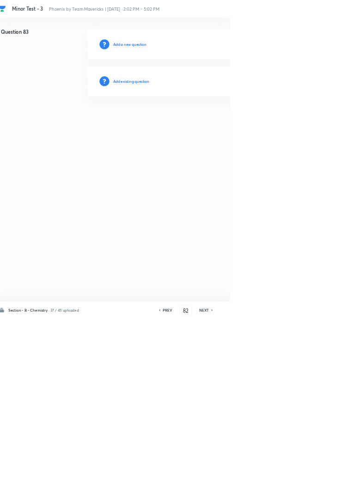
type input "83"
click at [217, 120] on h6 "Add existing question" at bounding box center [199, 122] width 54 height 8
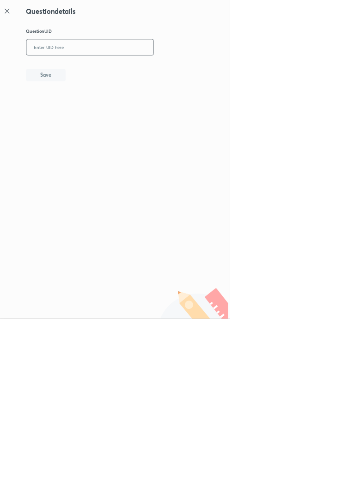
click at [136, 69] on input "text" at bounding box center [137, 71] width 191 height 23
type input "2UGUB"
click at [101, 116] on button "Save" at bounding box center [71, 112] width 59 height 18
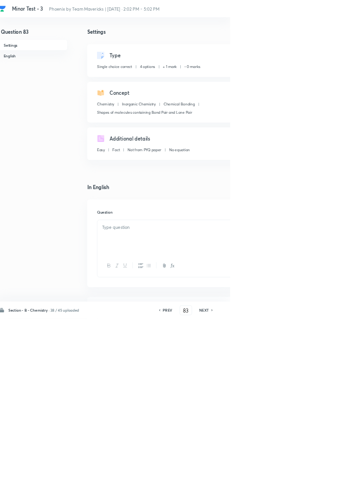
checkbox input "true"
click at [308, 470] on h6 "NEXT" at bounding box center [309, 466] width 14 height 8
type input "84"
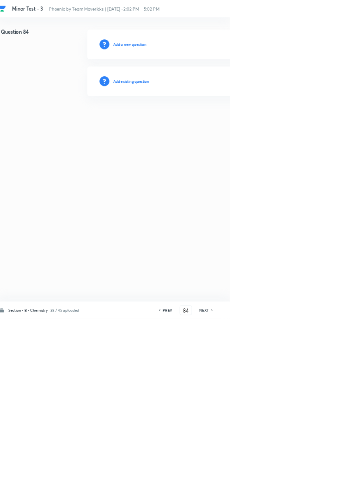
click at [216, 121] on h6 "Add existing question" at bounding box center [199, 122] width 54 height 8
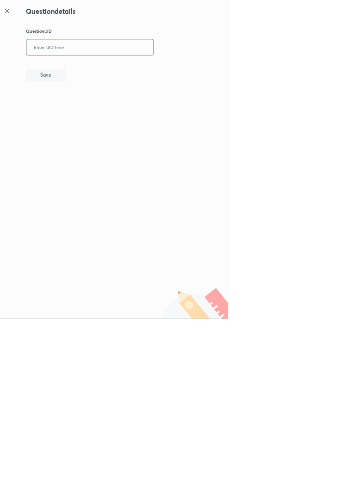
click at [120, 72] on input "text" at bounding box center [137, 71] width 191 height 23
type input "15C3T"
click at [94, 111] on button "Save" at bounding box center [71, 112] width 59 height 18
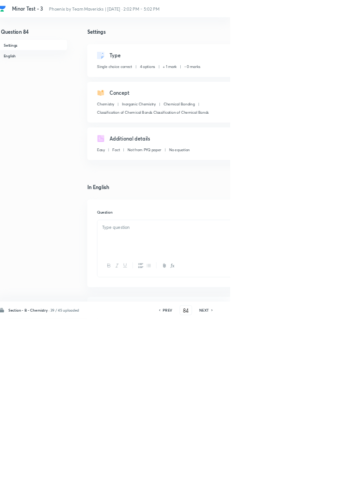
checkbox input "true"
click at [314, 470] on h6 "NEXT" at bounding box center [309, 466] width 14 height 8
type input "85"
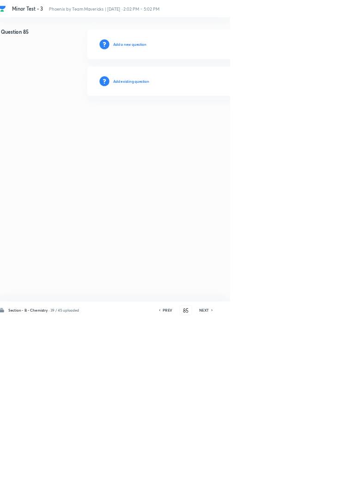
click at [214, 119] on h6 "Add existing question" at bounding box center [199, 122] width 54 height 8
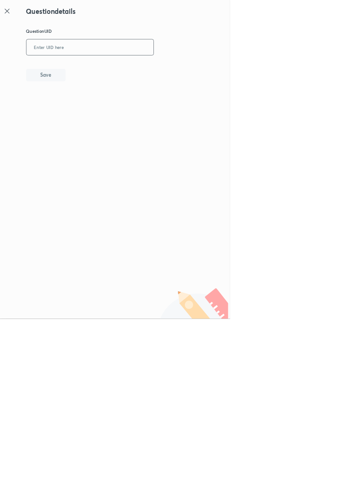
click at [117, 70] on input "text" at bounding box center [137, 71] width 191 height 23
type input "G"
click at [18, 16] on icon at bounding box center [12, 16] width 11 height 11
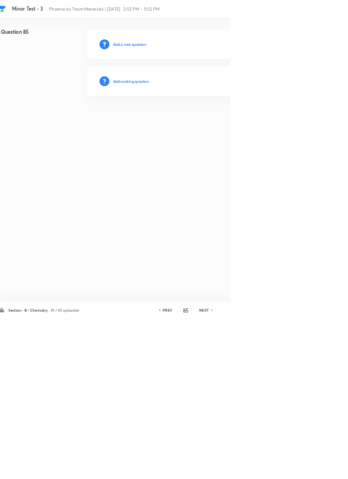
click at [218, 120] on h6 "Add existing question" at bounding box center [199, 122] width 54 height 8
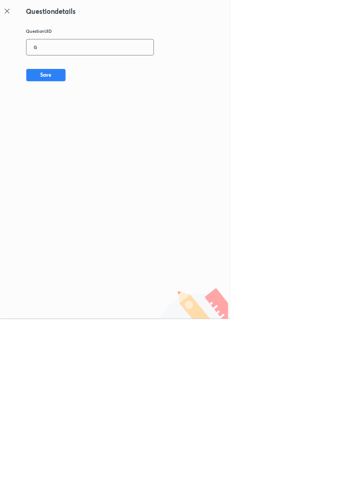
click at [115, 69] on input "G" at bounding box center [137, 71] width 191 height 23
type input "G944R"
click at [80, 114] on button "Save" at bounding box center [71, 112] width 59 height 18
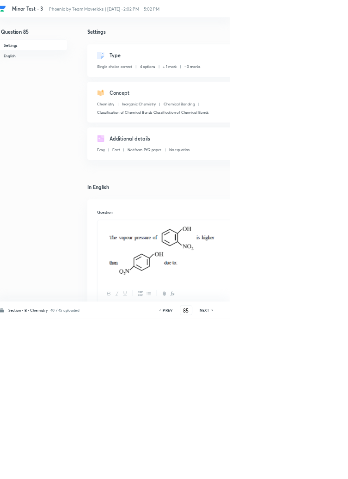
click at [309, 470] on h6 "NEXT" at bounding box center [309, 466] width 14 height 8
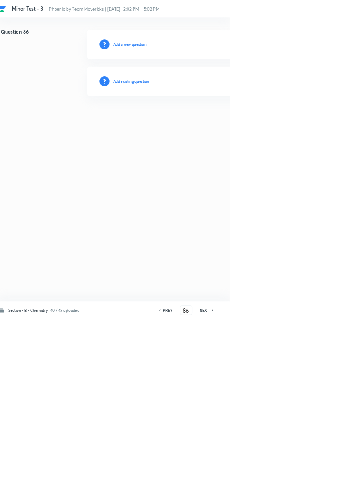
click at [244, 468] on icon at bounding box center [242, 466] width 3 height 5
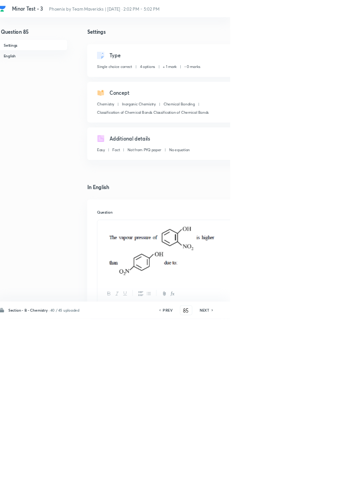
click at [322, 468] on icon at bounding box center [321, 466] width 3 height 5
type input "86"
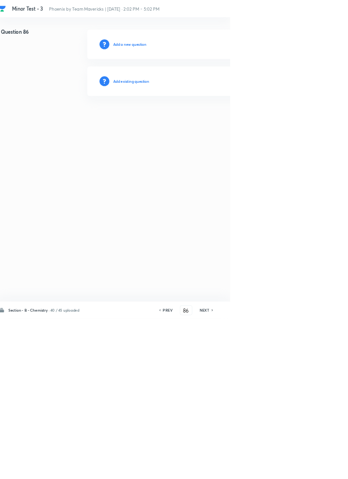
click at [206, 121] on h6 "Add existing question" at bounding box center [199, 122] width 54 height 8
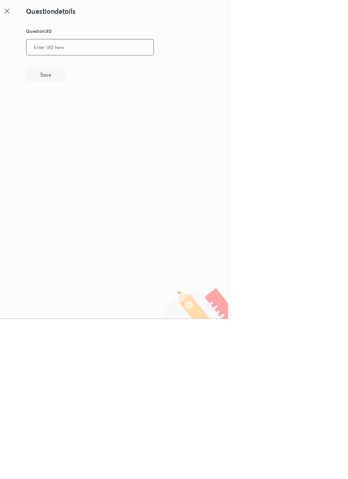
click at [120, 68] on input "text" at bounding box center [137, 71] width 191 height 23
type input "G4JAG"
click at [97, 112] on button "Save" at bounding box center [71, 112] width 59 height 18
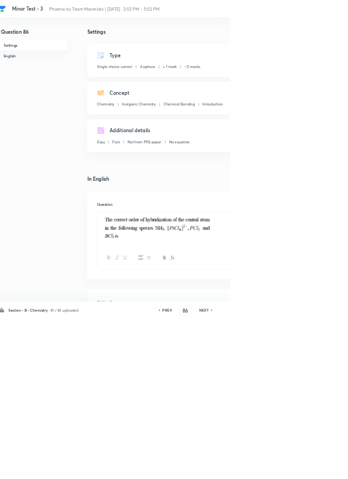
click at [321, 468] on icon at bounding box center [321, 466] width 3 height 5
type input "87"
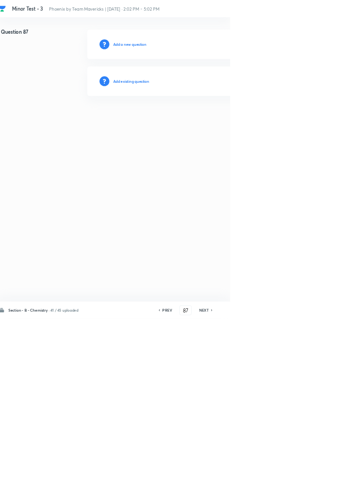
click at [204, 119] on h6 "Add existing question" at bounding box center [199, 122] width 54 height 8
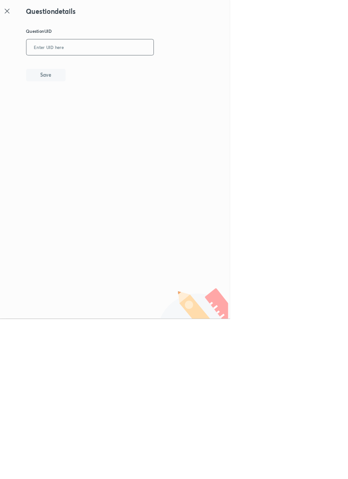
click at [127, 70] on input "text" at bounding box center [137, 71] width 191 height 23
type input "NQRJG"
click at [90, 114] on button "Save" at bounding box center [71, 112] width 59 height 18
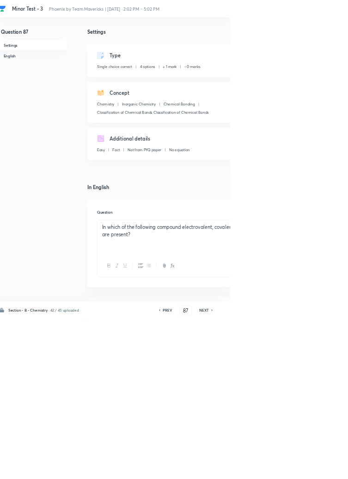
click at [312, 470] on h6 "NEXT" at bounding box center [309, 466] width 14 height 8
type input "88"
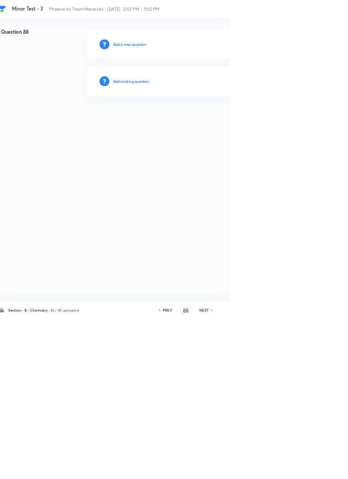
click at [220, 121] on h6 "Add existing question" at bounding box center [199, 122] width 54 height 8
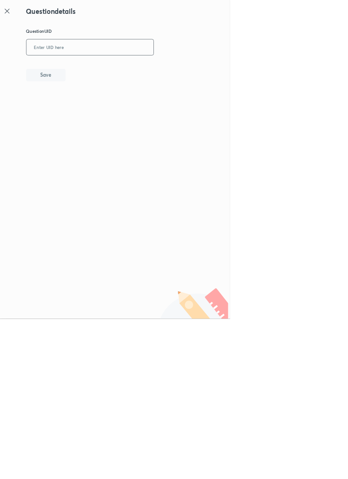
click at [124, 67] on input "text" at bounding box center [137, 71] width 191 height 23
type input "GJQ8J"
click at [92, 116] on button "Save" at bounding box center [71, 112] width 59 height 18
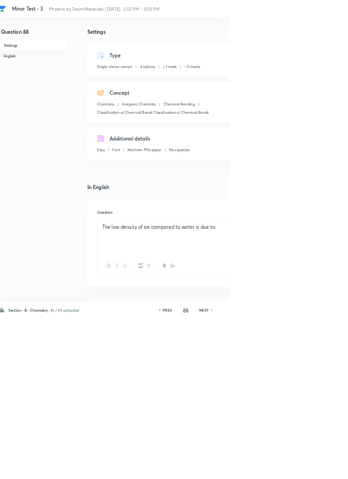
click at [314, 470] on h6 "NEXT" at bounding box center [309, 466] width 14 height 8
type input "89"
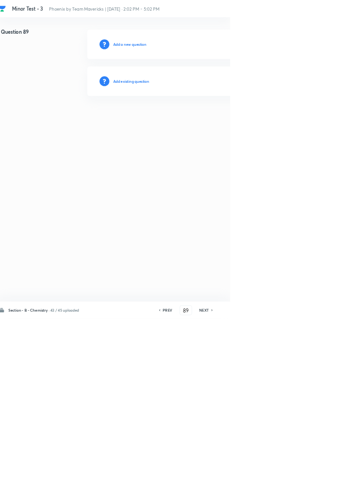
click at [216, 119] on h6 "Add existing question" at bounding box center [199, 122] width 54 height 8
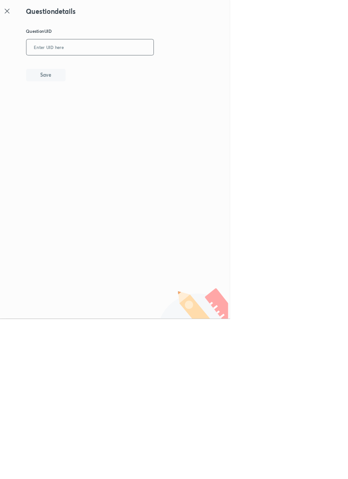
click at [126, 69] on input "text" at bounding box center [137, 71] width 191 height 23
type input "GBKR4"
click at [93, 114] on button "Save" at bounding box center [71, 112] width 59 height 18
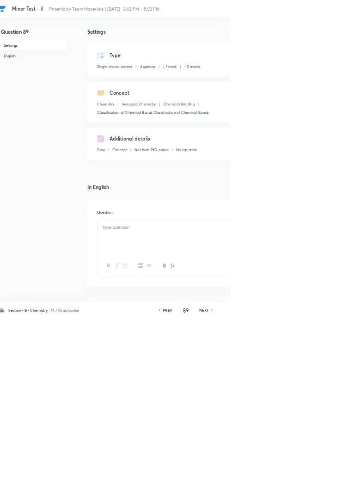
checkbox input "true"
click at [322, 468] on icon at bounding box center [321, 466] width 3 height 5
type input "90"
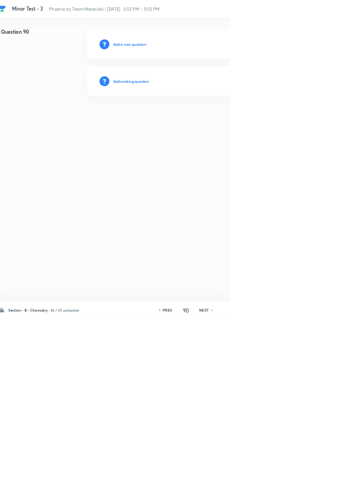
click at [205, 122] on h6 "Add existing question" at bounding box center [199, 122] width 54 height 8
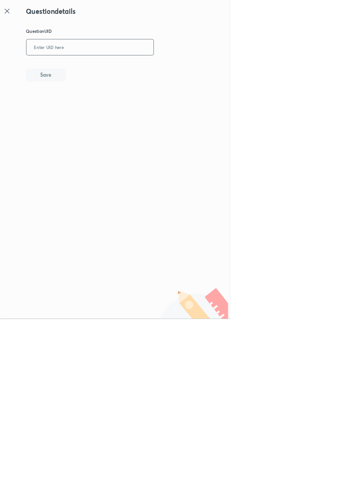
click at [130, 70] on input "text" at bounding box center [137, 71] width 191 height 23
type input "1DT7L"
click at [84, 110] on button "Save" at bounding box center [71, 112] width 59 height 18
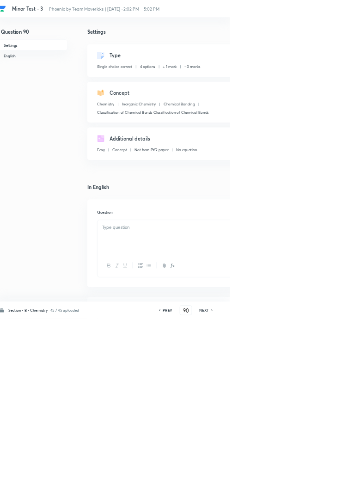
checkbox input "true"
click at [287, 474] on input "90" at bounding box center [282, 466] width 18 height 16
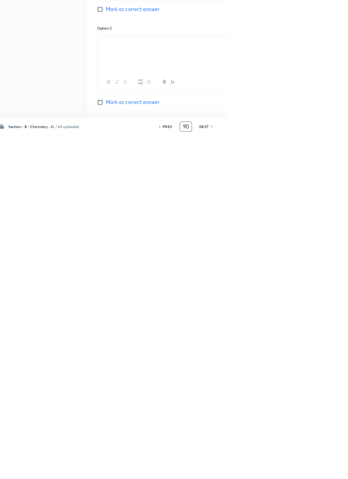
scroll to position [437, 0]
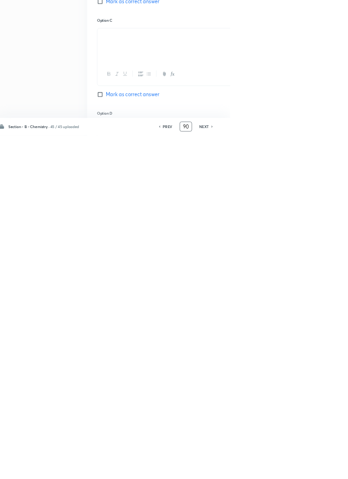
type input "9"
type input "46"
checkbox input "true"
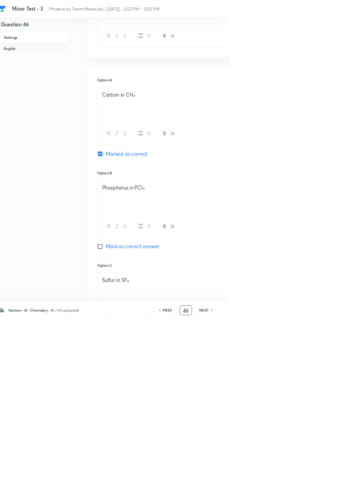
scroll to position [0, 0]
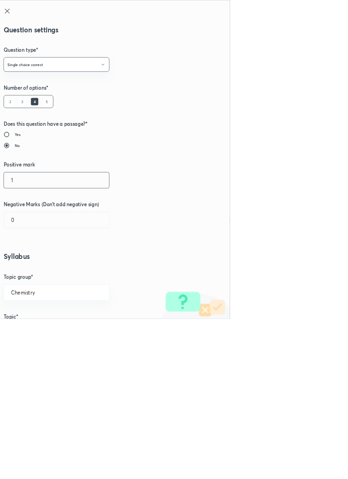
click at [29, 274] on input "1" at bounding box center [87, 271] width 158 height 24
type input "4"
click at [25, 328] on input "0" at bounding box center [87, 331] width 158 height 24
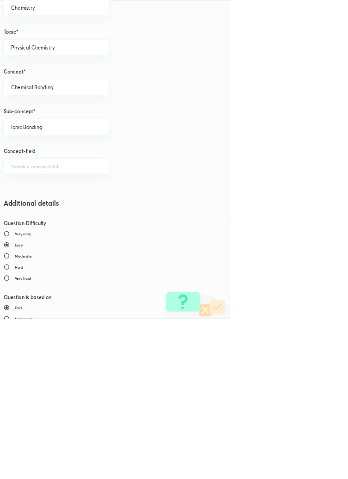
scroll to position [520, 0]
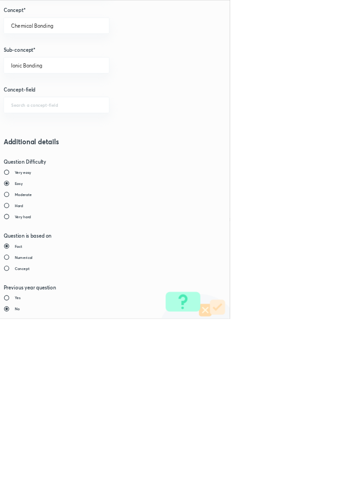
type input "1"
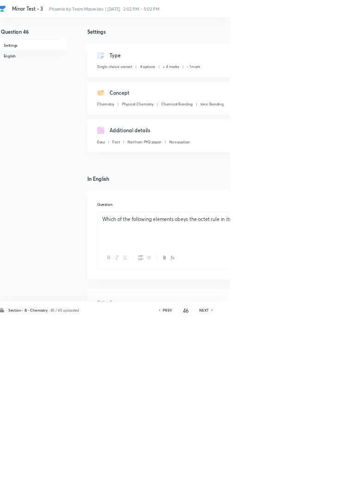
type input "47"
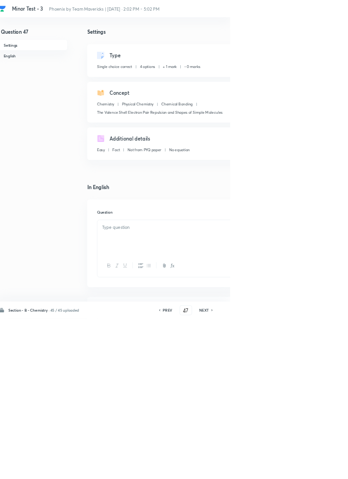
checkbox input "false"
checkbox input "true"
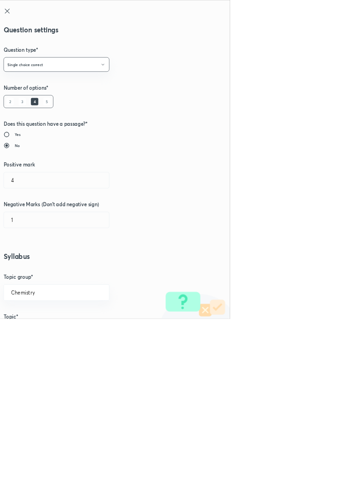
type input "1"
type input "0"
type input "The Valence Shell Electron Pair Repulsion and Shapes of Simple Molecules"
click at [25, 272] on input "1" at bounding box center [87, 271] width 158 height 24
type input "4"
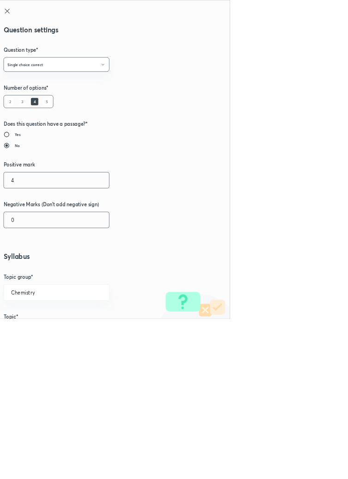
click at [27, 332] on input "0" at bounding box center [87, 331] width 158 height 24
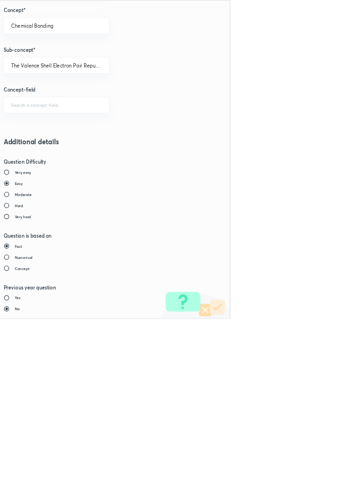
type input "1"
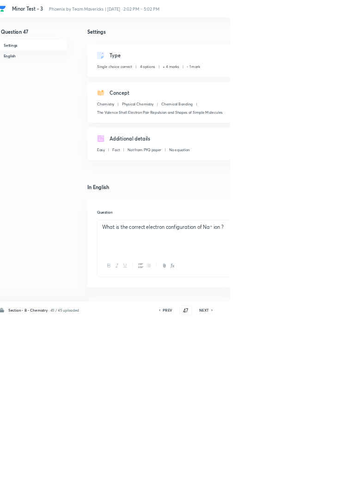
type input "48"
checkbox input "false"
checkbox input "true"
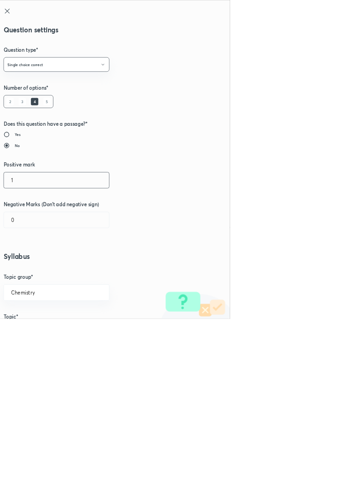
click at [32, 274] on input "1" at bounding box center [87, 271] width 158 height 24
type input "4"
click at [20, 333] on input "0" at bounding box center [87, 331] width 158 height 24
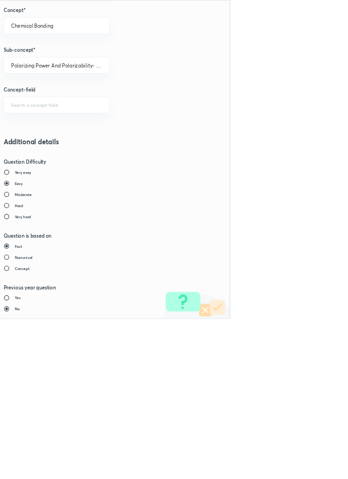
type input "1"
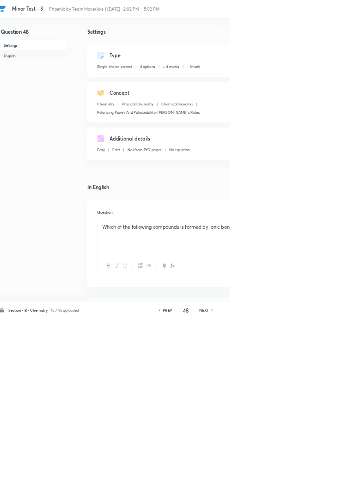
type input "49"
checkbox input "false"
checkbox input "true"
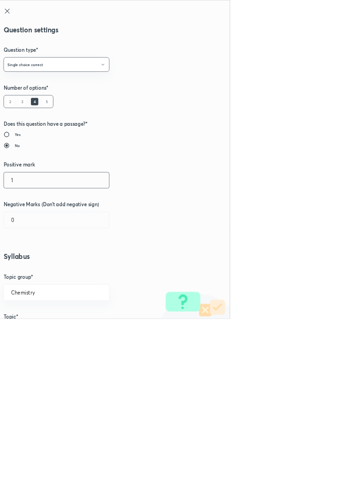
click at [33, 270] on input "1" at bounding box center [87, 271] width 158 height 24
type input "4"
click at [27, 334] on input "0" at bounding box center [87, 331] width 158 height 24
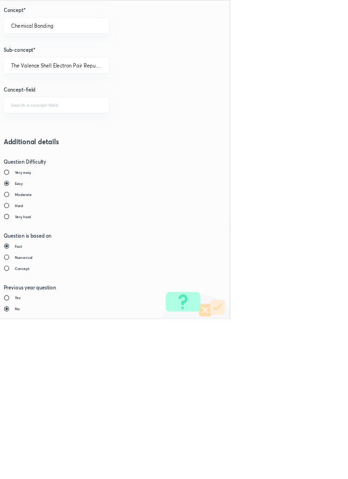
type input "1"
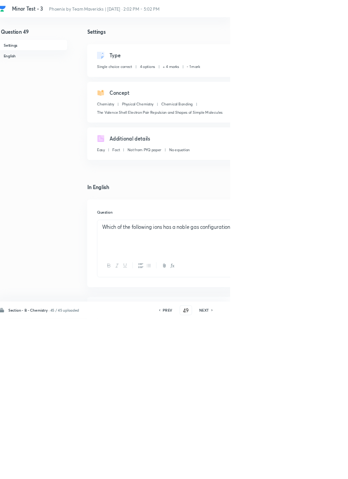
type input "50"
checkbox input "false"
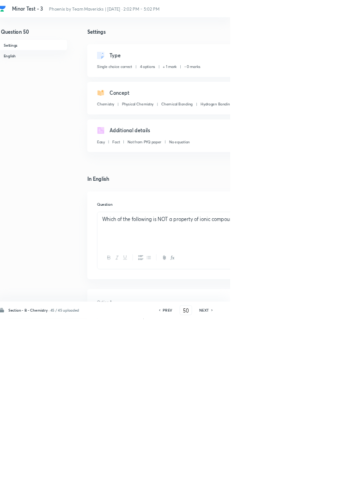
checkbox input "true"
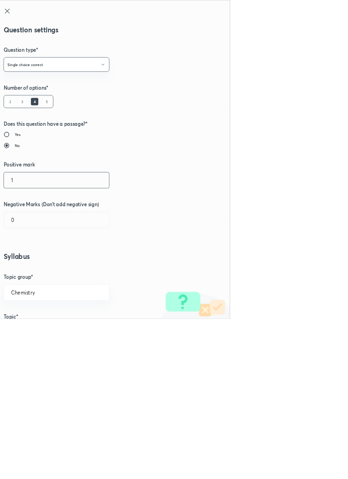
click at [29, 273] on input "1" at bounding box center [87, 271] width 158 height 24
type input "4"
click at [31, 326] on input "0" at bounding box center [87, 331] width 158 height 24
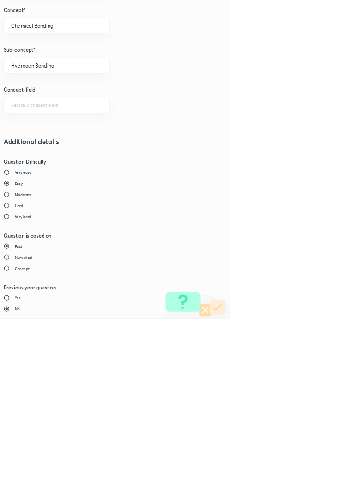
type input "1"
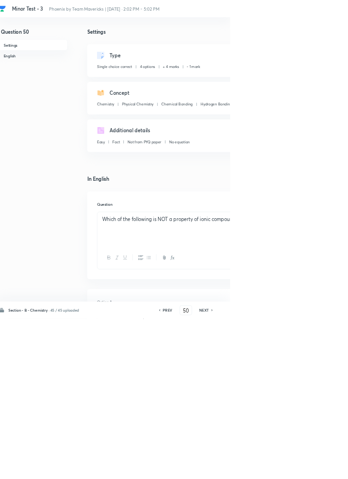
type input "51"
checkbox input "true"
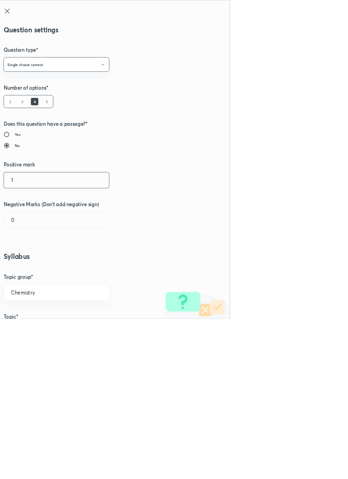
click at [24, 272] on input "1" at bounding box center [87, 271] width 158 height 24
type input "4"
click at [26, 328] on input "0" at bounding box center [87, 331] width 158 height 24
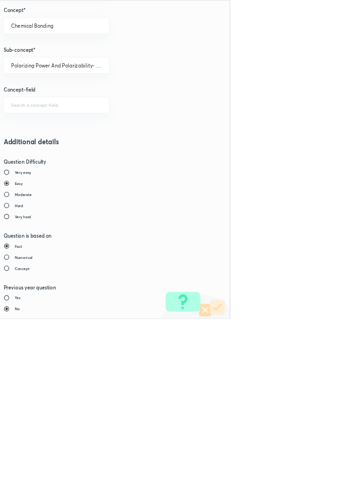
type input "1"
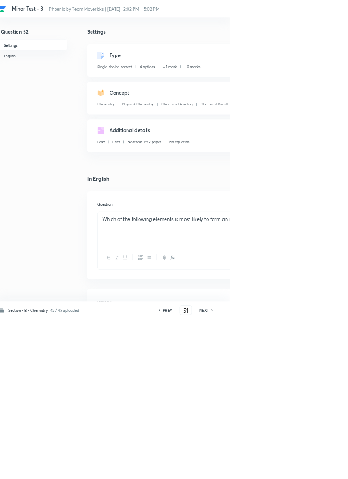
type input "52"
checkbox input "false"
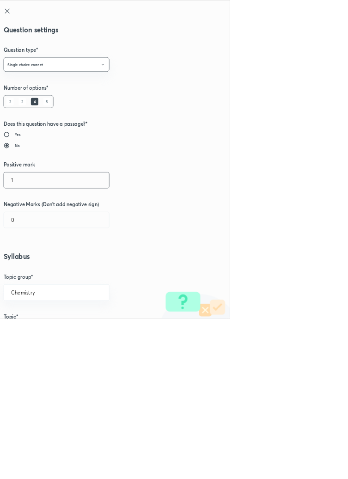
click at [31, 270] on input "1" at bounding box center [87, 271] width 158 height 24
click at [25, 329] on input "0" at bounding box center [87, 331] width 158 height 24
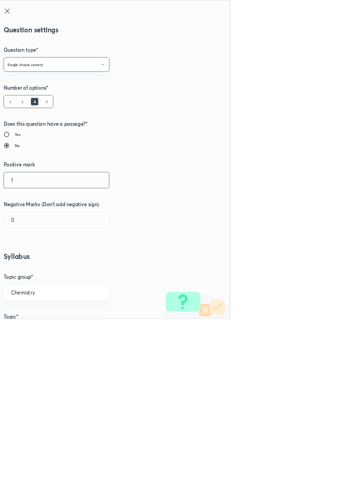
click at [27, 274] on input "1" at bounding box center [87, 271] width 158 height 24
click at [33, 329] on input "0" at bounding box center [87, 331] width 158 height 24
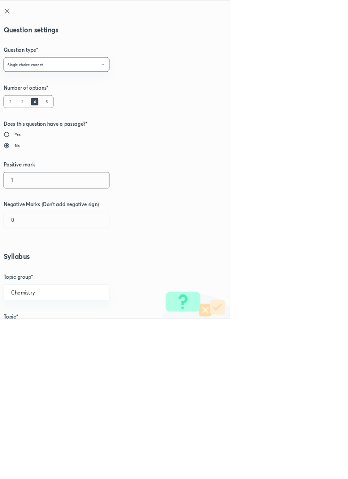
click at [29, 270] on input "1" at bounding box center [87, 271] width 158 height 24
click at [25, 332] on input "0" at bounding box center [87, 331] width 158 height 24
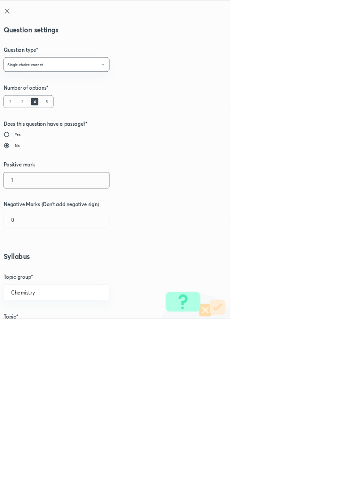
click at [25, 270] on input "1" at bounding box center [87, 271] width 158 height 24
click at [24, 329] on input "0" at bounding box center [87, 331] width 158 height 24
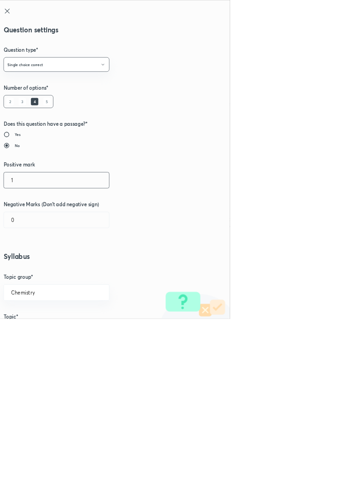
click at [27, 272] on input "1" at bounding box center [87, 271] width 158 height 24
click at [31, 339] on input "0" at bounding box center [87, 331] width 158 height 24
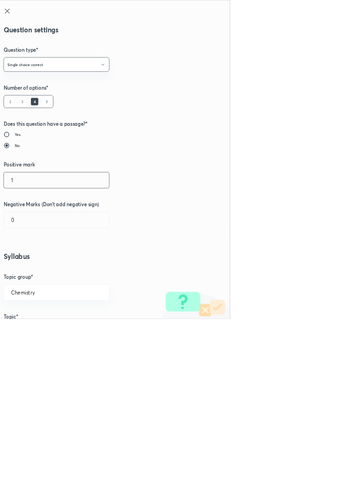
click at [33, 274] on input "1" at bounding box center [87, 271] width 158 height 24
click at [38, 326] on input "0" at bounding box center [87, 331] width 158 height 24
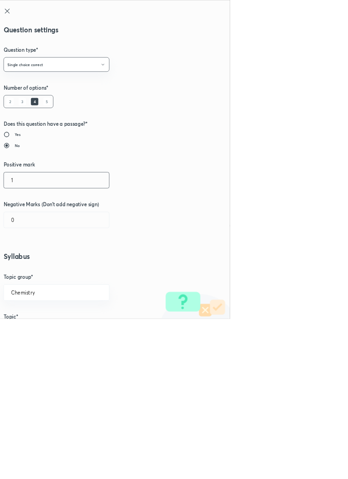
click at [24, 275] on input "1" at bounding box center [87, 271] width 158 height 24
click at [30, 326] on input "0" at bounding box center [87, 331] width 158 height 24
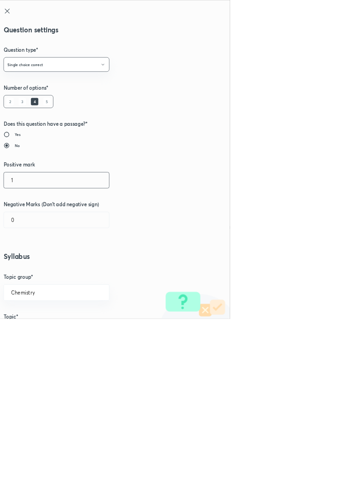
click at [28, 271] on input "1" at bounding box center [87, 271] width 158 height 24
click at [28, 333] on input "0" at bounding box center [87, 331] width 158 height 24
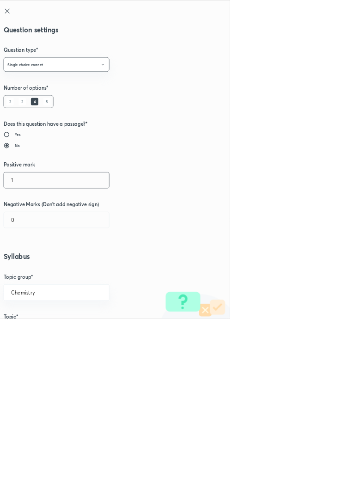
click at [27, 270] on input "1" at bounding box center [87, 271] width 158 height 24
click at [25, 335] on input "0" at bounding box center [87, 331] width 158 height 24
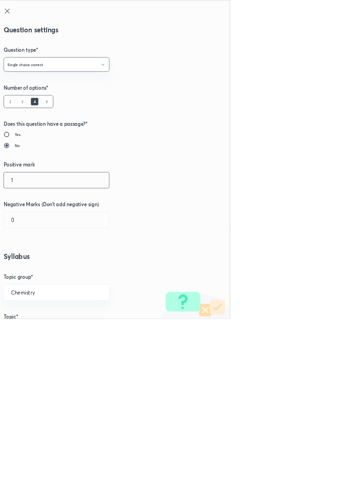
click at [27, 274] on input "1" at bounding box center [87, 271] width 158 height 24
click at [29, 326] on input "0" at bounding box center [87, 331] width 158 height 24
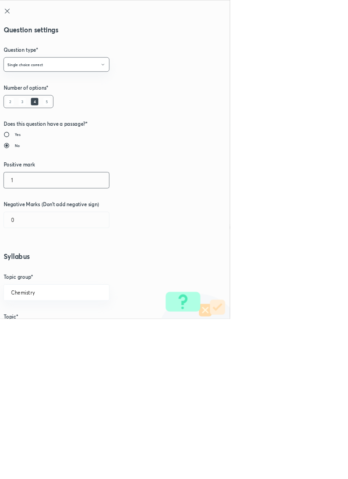
click at [30, 273] on input "1" at bounding box center [87, 271] width 158 height 24
click at [27, 330] on input "0" at bounding box center [87, 331] width 158 height 24
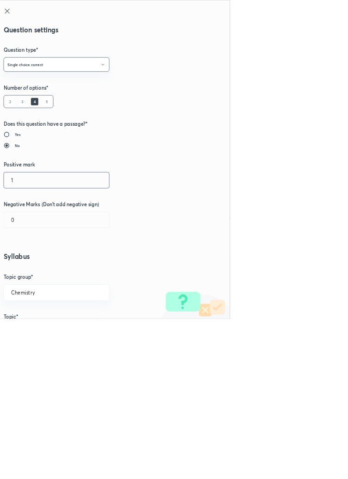
click at [24, 272] on input "1" at bounding box center [87, 271] width 158 height 24
click at [21, 330] on input "0" at bounding box center [87, 331] width 158 height 24
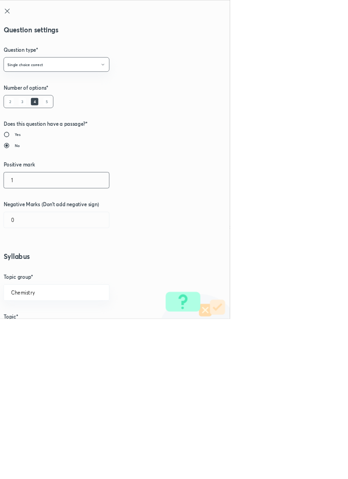
click at [26, 272] on input "1" at bounding box center [87, 271] width 158 height 24
click at [30, 331] on input "0" at bounding box center [87, 331] width 158 height 24
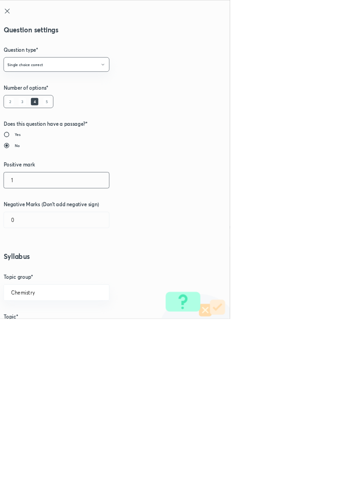
click at [29, 274] on input "1" at bounding box center [87, 271] width 158 height 24
click at [27, 329] on input "0" at bounding box center [87, 331] width 158 height 24
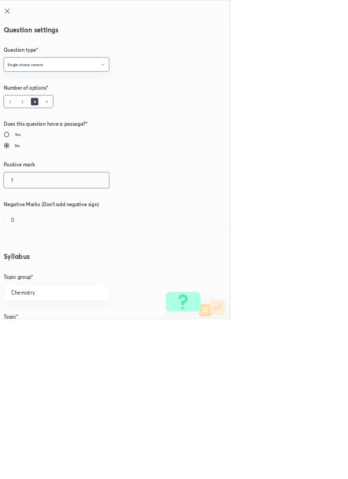
click at [29, 275] on input "1" at bounding box center [87, 271] width 158 height 24
click at [21, 332] on input "0" at bounding box center [87, 331] width 158 height 24
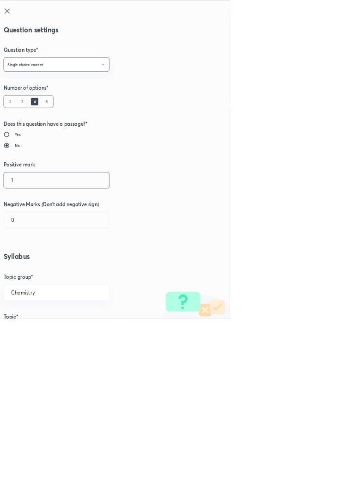
click at [29, 274] on input "1" at bounding box center [87, 271] width 158 height 24
click at [34, 330] on input "0" at bounding box center [87, 331] width 158 height 24
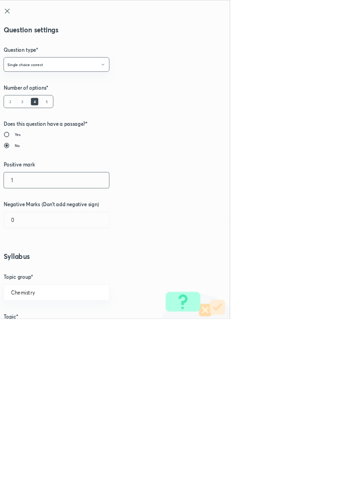
click at [27, 269] on input "1" at bounding box center [87, 271] width 158 height 24
click at [30, 331] on input "0" at bounding box center [87, 331] width 158 height 24
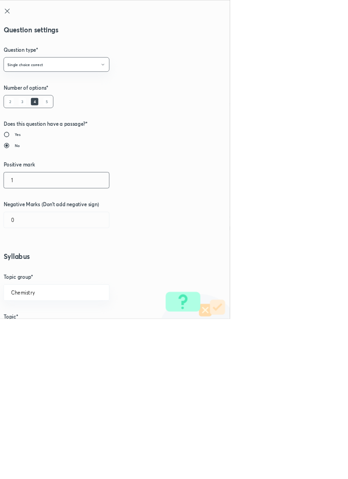
click at [33, 271] on input "1" at bounding box center [87, 271] width 158 height 24
click at [23, 328] on input "0" at bounding box center [87, 331] width 158 height 24
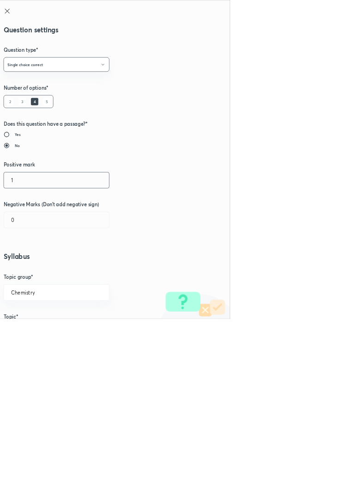
click at [31, 272] on input "1" at bounding box center [87, 271] width 158 height 24
click at [27, 330] on input "0" at bounding box center [87, 331] width 158 height 24
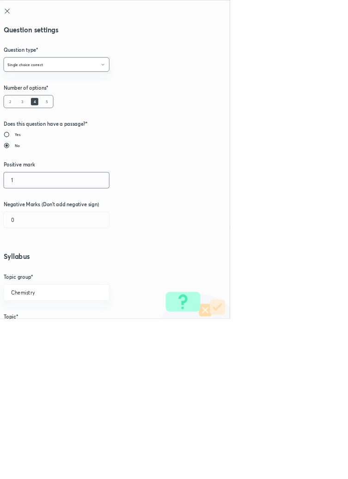
click at [34, 274] on input "1" at bounding box center [87, 271] width 158 height 24
click at [29, 334] on input "0" at bounding box center [87, 331] width 158 height 24
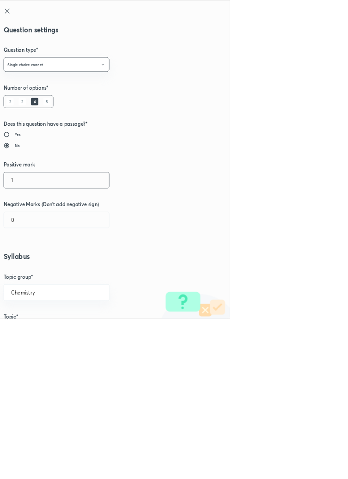
click at [31, 272] on input "1" at bounding box center [87, 271] width 158 height 24
click at [26, 328] on input "0" at bounding box center [87, 331] width 158 height 24
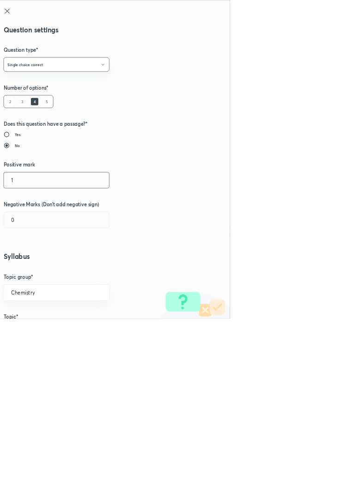
click at [26, 269] on input "1" at bounding box center [87, 271] width 158 height 24
click at [23, 335] on input "0" at bounding box center [87, 331] width 158 height 24
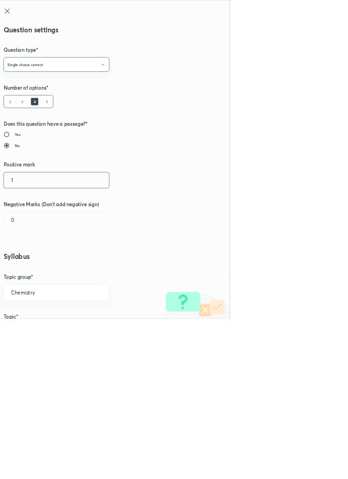
click at [26, 273] on input "1" at bounding box center [87, 271] width 158 height 24
click at [32, 327] on input "0" at bounding box center [87, 331] width 158 height 24
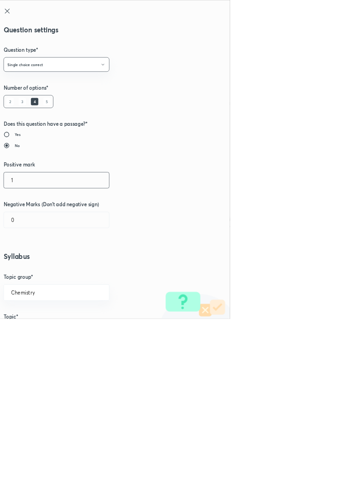
click at [31, 271] on input "1" at bounding box center [87, 271] width 158 height 24
click at [35, 333] on input "0" at bounding box center [87, 331] width 158 height 24
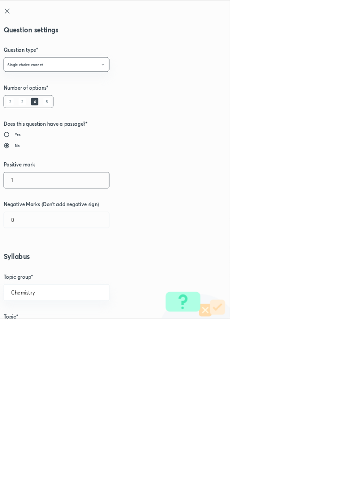
click at [31, 272] on input "1" at bounding box center [87, 271] width 158 height 24
click at [30, 334] on input "0" at bounding box center [87, 331] width 158 height 24
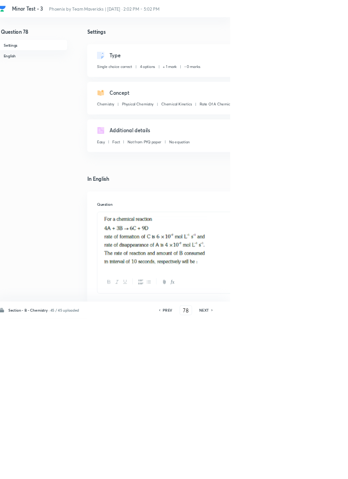
click at [243, 468] on icon at bounding box center [241, 466] width 3 height 5
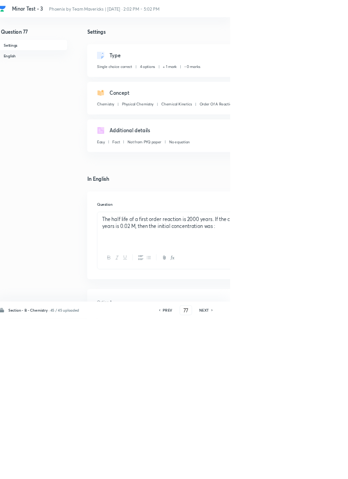
click at [255, 470] on h6 "PREV" at bounding box center [254, 466] width 14 height 8
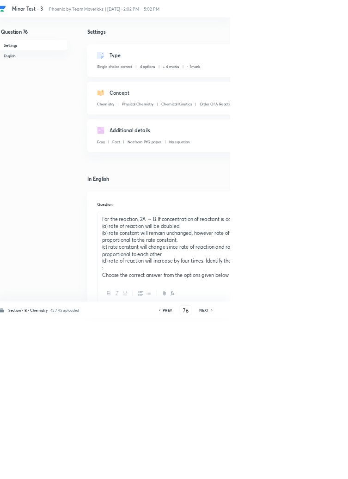
click at [321, 468] on icon at bounding box center [321, 466] width 3 height 5
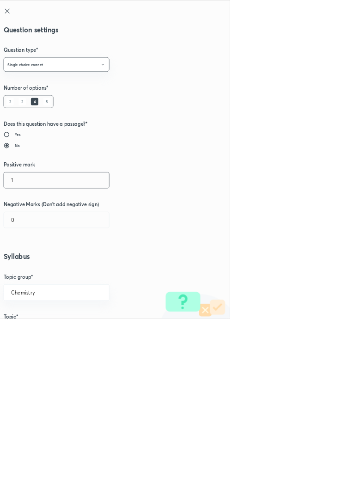
click at [29, 272] on input "1" at bounding box center [87, 271] width 158 height 24
click at [23, 335] on input "0" at bounding box center [87, 331] width 158 height 24
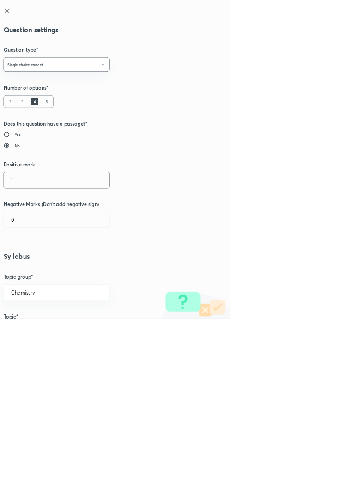
click at [28, 274] on input "1" at bounding box center [87, 271] width 158 height 24
click at [26, 333] on input "0" at bounding box center [87, 331] width 158 height 24
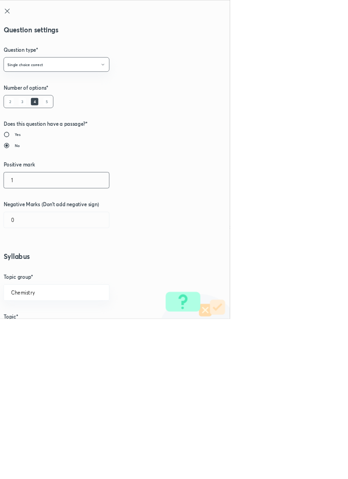
click at [25, 275] on input "1" at bounding box center [87, 271] width 158 height 24
click at [32, 335] on input "0" at bounding box center [87, 331] width 158 height 24
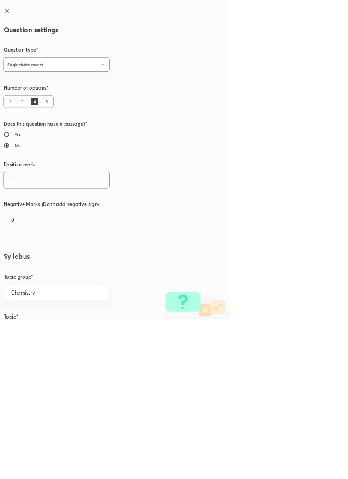
click at [31, 270] on input "1" at bounding box center [87, 271] width 158 height 24
click at [29, 330] on input "0" at bounding box center [87, 331] width 158 height 24
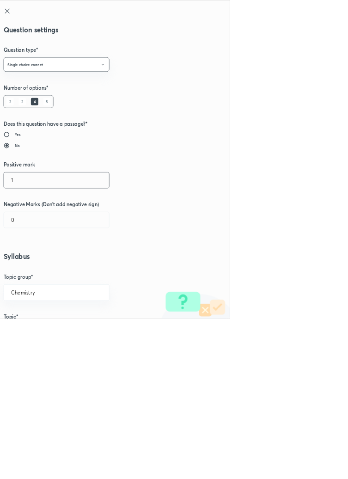
click at [29, 273] on input "1" at bounding box center [87, 271] width 158 height 24
click at [27, 333] on input "0" at bounding box center [87, 331] width 158 height 24
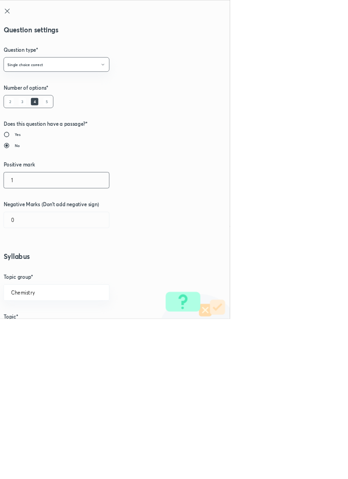
click at [28, 272] on input "1" at bounding box center [87, 271] width 158 height 24
click at [30, 329] on input "0" at bounding box center [87, 331] width 158 height 24
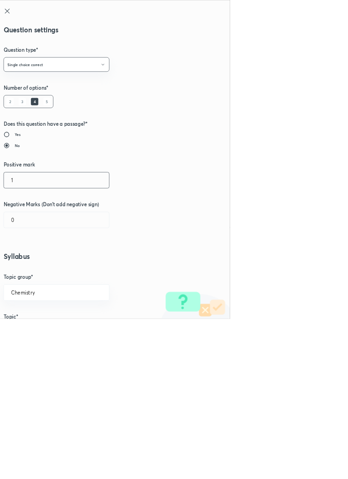
click at [29, 271] on input "1" at bounding box center [87, 271] width 158 height 24
click at [33, 330] on input "0" at bounding box center [87, 331] width 158 height 24
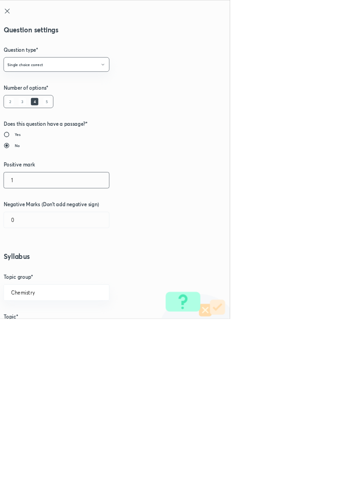
click at [27, 270] on input "1" at bounding box center [87, 271] width 158 height 24
click at [23, 330] on input "0" at bounding box center [87, 331] width 158 height 24
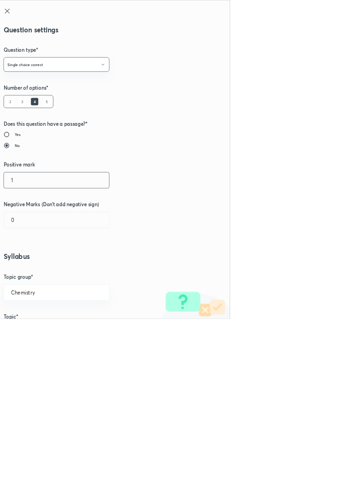
click at [33, 273] on input "1" at bounding box center [87, 271] width 158 height 24
click at [30, 327] on input "0" at bounding box center [87, 331] width 158 height 24
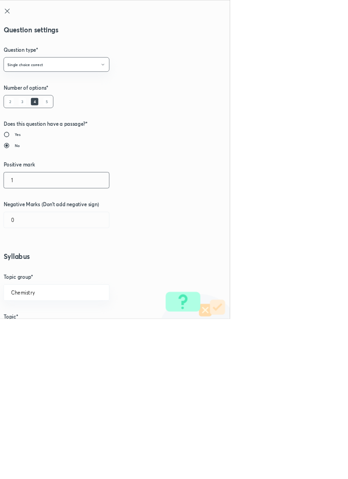
click at [29, 273] on input "1" at bounding box center [87, 271] width 158 height 24
click at [33, 328] on input "0" at bounding box center [87, 331] width 158 height 24
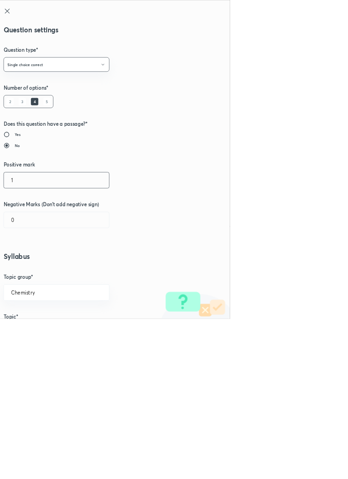
click at [30, 274] on input "1" at bounding box center [87, 271] width 158 height 24
click at [38, 330] on input "0" at bounding box center [87, 331] width 158 height 24
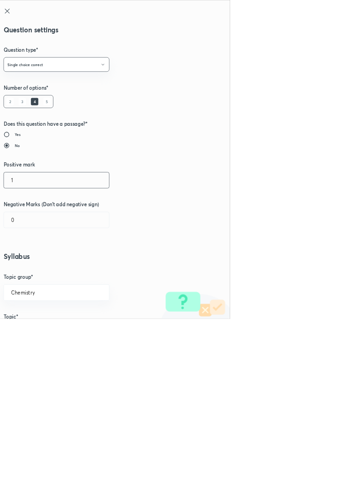
click at [27, 273] on input "1" at bounding box center [87, 271] width 158 height 24
click at [33, 329] on input "0" at bounding box center [87, 331] width 158 height 24
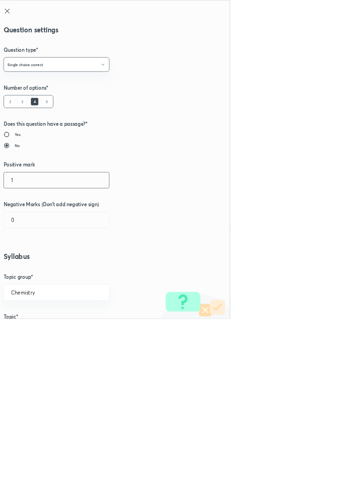
click at [29, 271] on input "1" at bounding box center [87, 271] width 158 height 24
click at [33, 328] on input "0" at bounding box center [87, 331] width 158 height 24
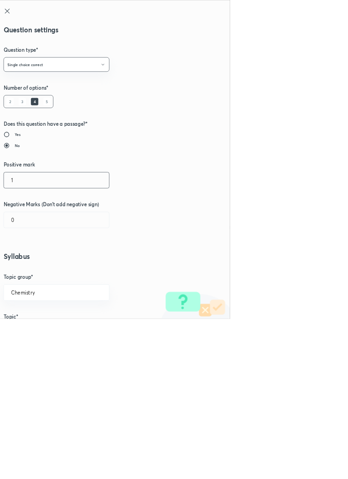
click at [25, 272] on input "1" at bounding box center [87, 271] width 158 height 24
click at [38, 335] on input "0" at bounding box center [87, 331] width 158 height 24
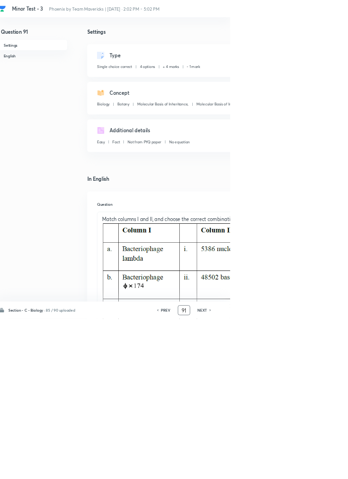
click at [283, 474] on input "91" at bounding box center [279, 466] width 18 height 16
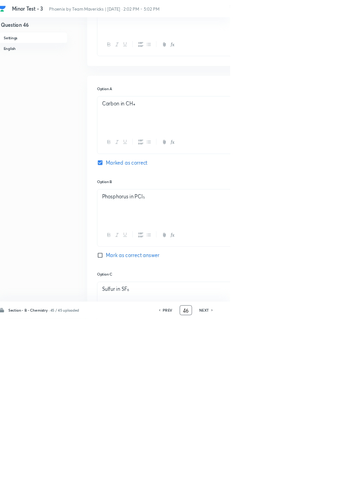
scroll to position [0, 0]
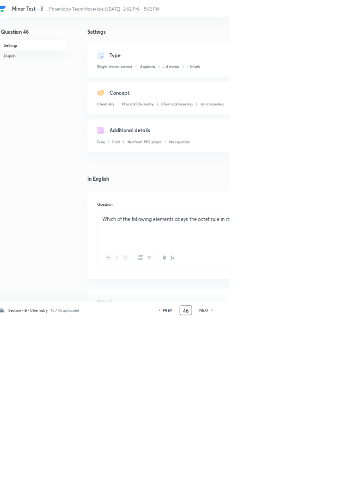
click at [322, 468] on icon at bounding box center [321, 466] width 2 height 3
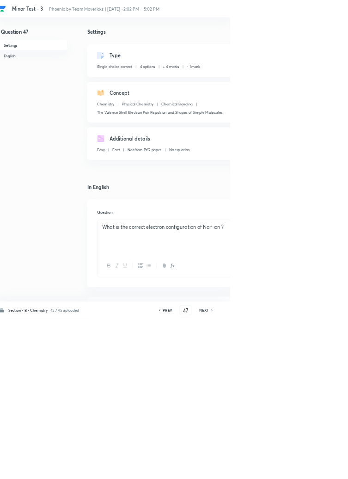
click at [322, 468] on icon at bounding box center [321, 466] width 3 height 5
click at [321, 468] on icon at bounding box center [321, 466] width 3 height 5
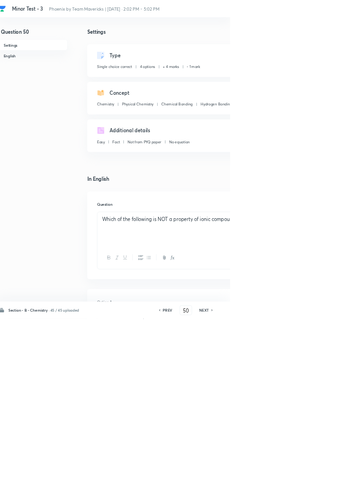
click at [314, 470] on h6 "NEXT" at bounding box center [309, 466] width 14 height 8
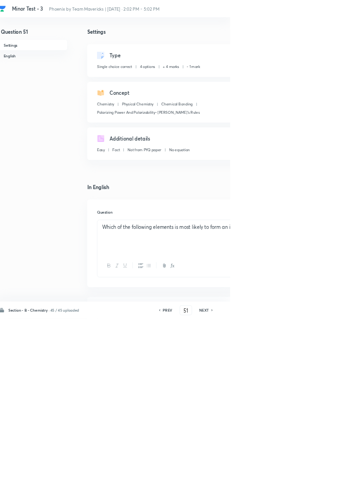
click at [314, 470] on h6 "NEXT" at bounding box center [309, 466] width 14 height 8
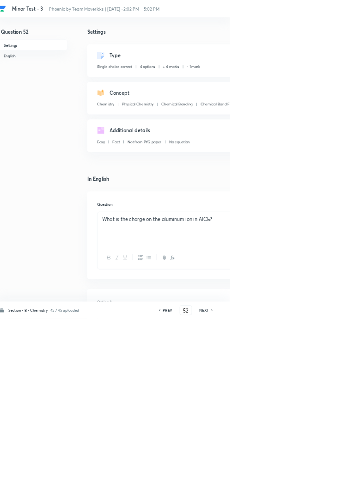
click at [312, 470] on h6 "NEXT" at bounding box center [309, 466] width 14 height 8
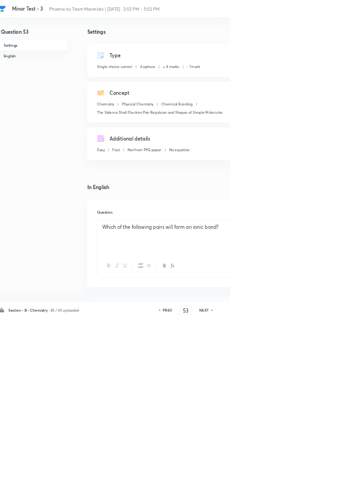
click at [311, 470] on h6 "NEXT" at bounding box center [309, 466] width 14 height 8
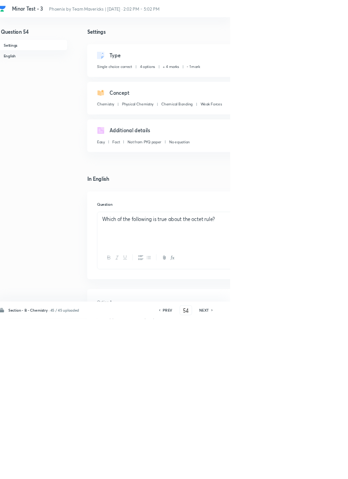
click at [310, 470] on h6 "NEXT" at bounding box center [309, 466] width 14 height 8
click at [309, 470] on h6 "NEXT" at bounding box center [309, 466] width 14 height 8
click at [308, 470] on h6 "NEXT" at bounding box center [309, 466] width 14 height 8
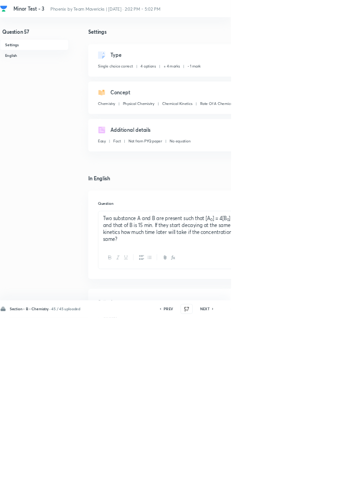
click at [309, 470] on h6 "NEXT" at bounding box center [309, 466] width 14 height 8
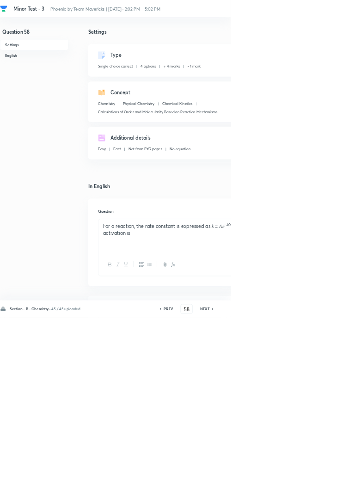
click at [308, 470] on h6 "NEXT" at bounding box center [309, 466] width 14 height 8
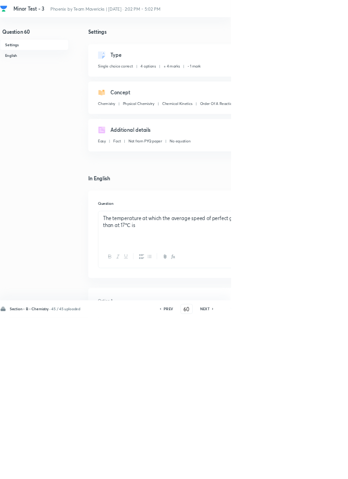
click at [308, 470] on h6 "NEXT" at bounding box center [309, 466] width 14 height 8
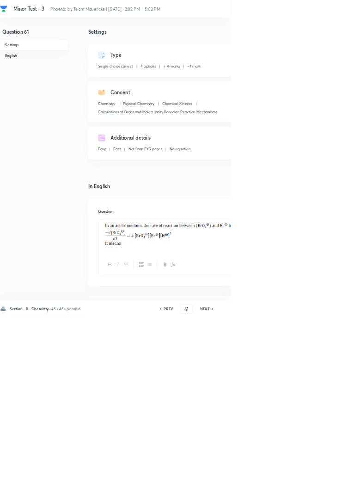
click at [309, 470] on h6 "NEXT" at bounding box center [309, 466] width 14 height 8
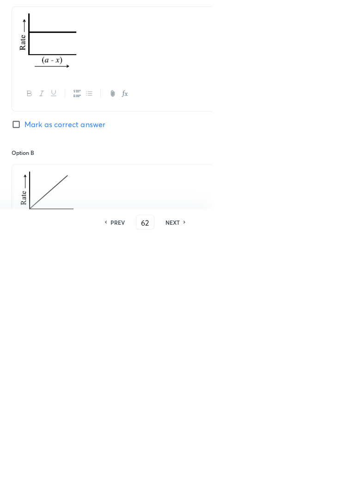
click at [340, 474] on div "PREV 62 ​ NEXT" at bounding box center [281, 466] width 119 height 15
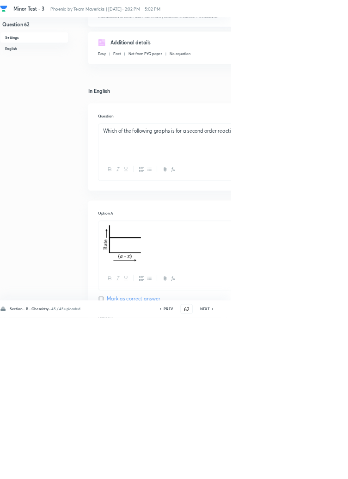
scroll to position [143, 0]
click at [316, 474] on div "PREV 62 ​ NEXT" at bounding box center [281, 466] width 119 height 15
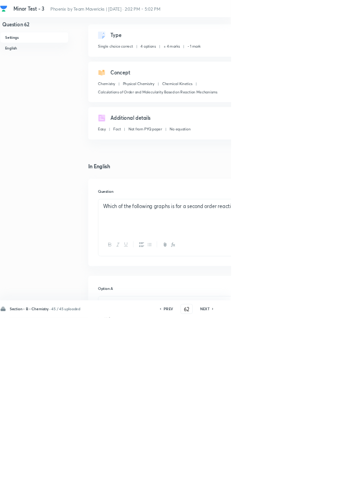
scroll to position [0, 0]
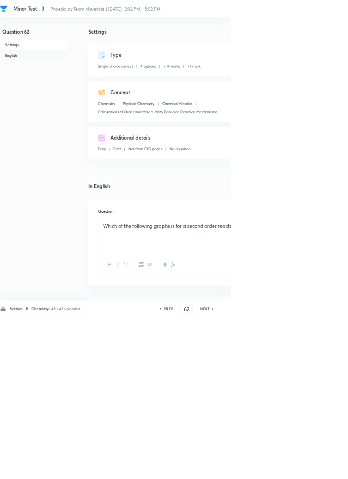
click at [255, 470] on h6 "PREV" at bounding box center [254, 466] width 14 height 8
click at [311, 470] on h6 "NEXT" at bounding box center [309, 466] width 14 height 8
click at [322, 468] on icon at bounding box center [321, 466] width 3 height 5
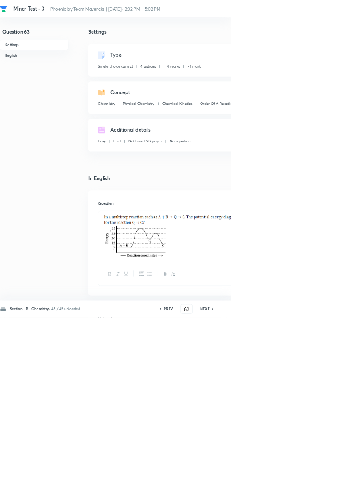
click at [322, 468] on icon at bounding box center [321, 466] width 2 height 3
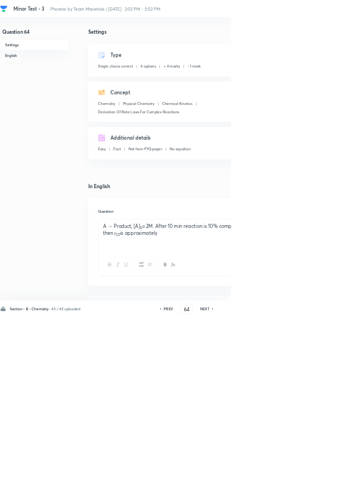
click at [322, 468] on icon at bounding box center [321, 466] width 3 height 5
click at [313, 470] on h6 "NEXT" at bounding box center [309, 466] width 14 height 8
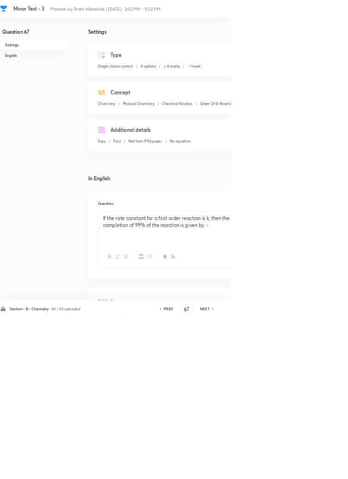
click at [313, 470] on h6 "NEXT" at bounding box center [309, 466] width 14 height 8
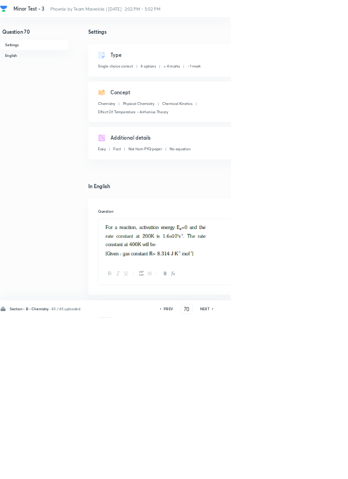
click at [312, 470] on h6 "NEXT" at bounding box center [309, 466] width 14 height 8
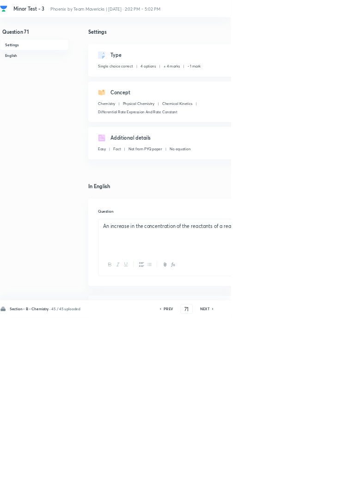
click at [312, 470] on h6 "NEXT" at bounding box center [309, 466] width 14 height 8
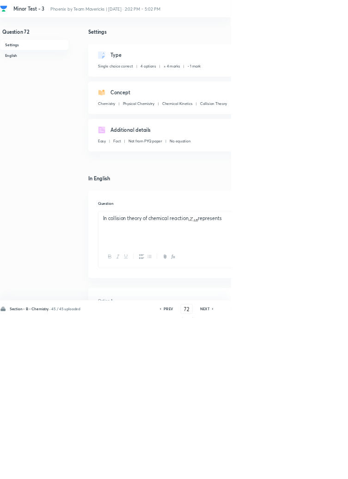
click at [312, 470] on h6 "NEXT" at bounding box center [309, 466] width 14 height 8
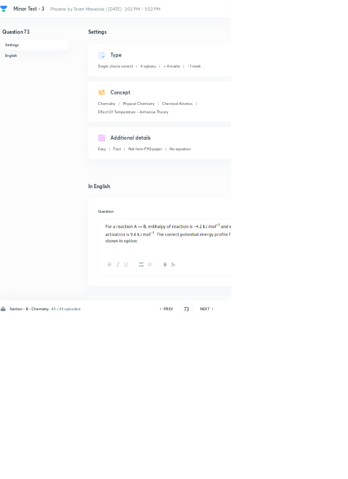
click at [312, 470] on h6 "NEXT" at bounding box center [309, 466] width 14 height 8
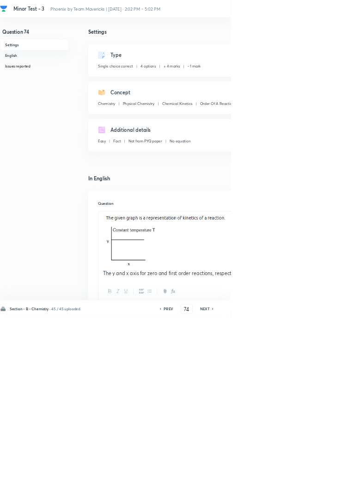
click at [312, 474] on div "PREV 74 ​ NEXT" at bounding box center [281, 466] width 119 height 15
click at [322, 468] on icon at bounding box center [321, 466] width 3 height 5
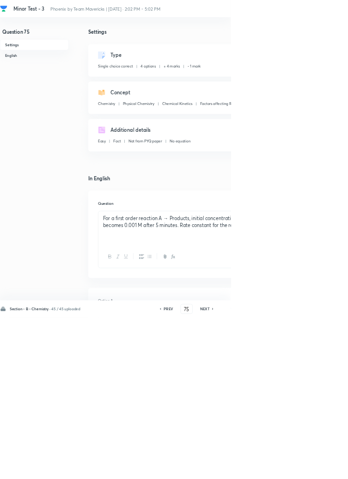
click at [321, 468] on icon at bounding box center [321, 466] width 3 height 5
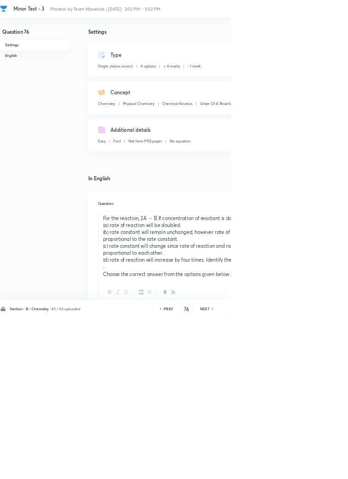
click at [322, 468] on icon at bounding box center [321, 466] width 3 height 5
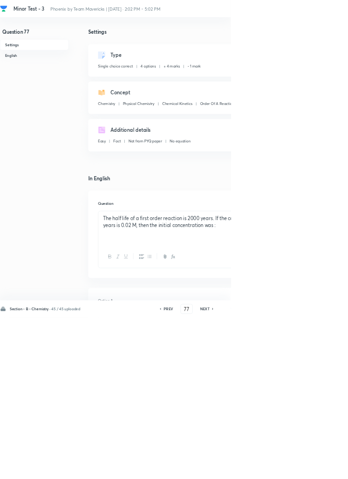
click at [322, 468] on icon at bounding box center [321, 466] width 3 height 5
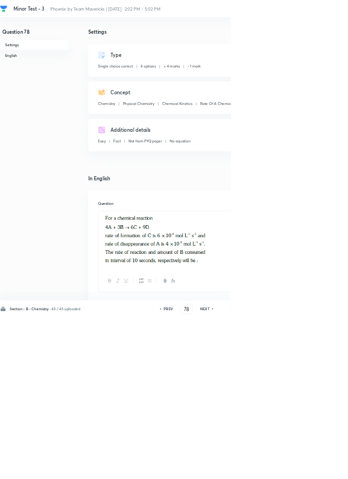
click at [322, 468] on icon at bounding box center [321, 466] width 3 height 5
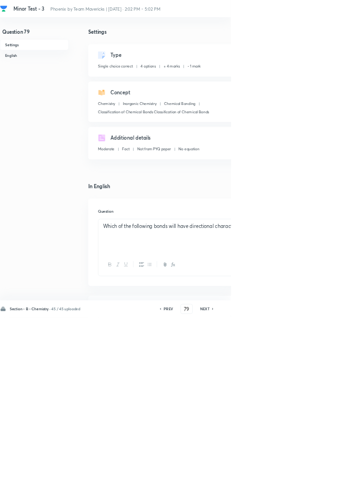
click at [322, 468] on icon at bounding box center [321, 466] width 3 height 5
click at [321, 468] on icon at bounding box center [321, 466] width 2 height 3
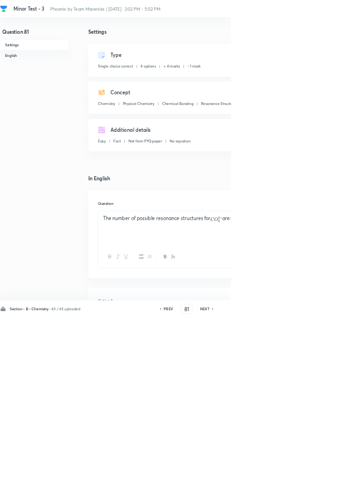
click at [322, 468] on icon at bounding box center [321, 466] width 3 height 5
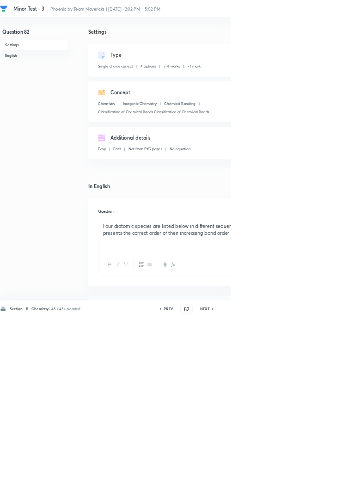
click at [321, 468] on icon at bounding box center [321, 466] width 3 height 5
click at [321, 468] on icon at bounding box center [321, 466] width 2 height 3
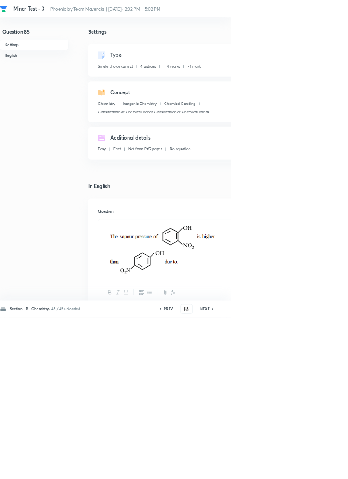
click at [322, 468] on icon at bounding box center [321, 466] width 3 height 5
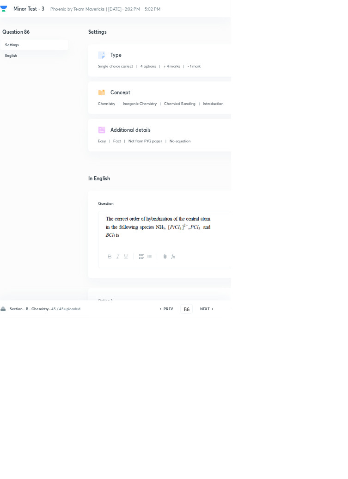
click at [315, 479] on div "Section - B - Chemistry · 45 / 45 uploaded PREV 86 ​ NEXT Remove Save" at bounding box center [262, 466] width 525 height 26
click at [322, 468] on icon at bounding box center [321, 466] width 3 height 5
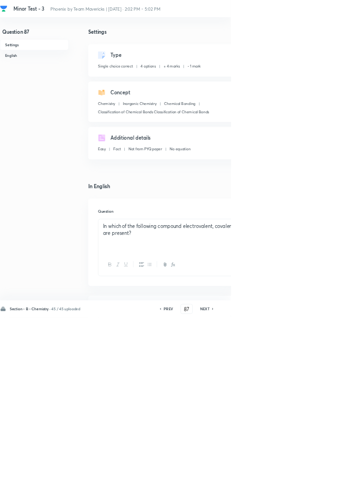
click at [321, 468] on icon at bounding box center [321, 466] width 3 height 5
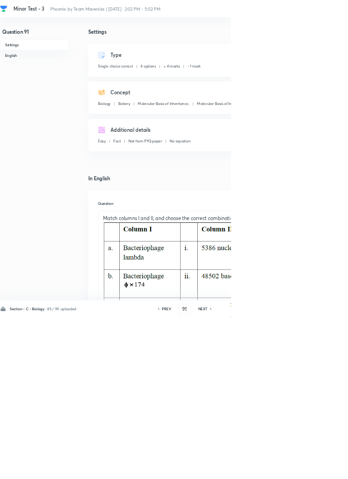
click at [320, 468] on icon at bounding box center [318, 466] width 3 height 5
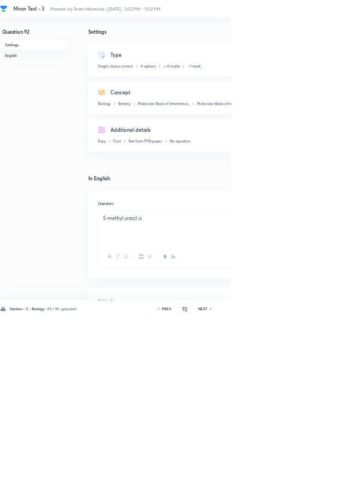
click at [320, 468] on icon at bounding box center [318, 466] width 3 height 5
